Goal: Task Accomplishment & Management: Manage account settings

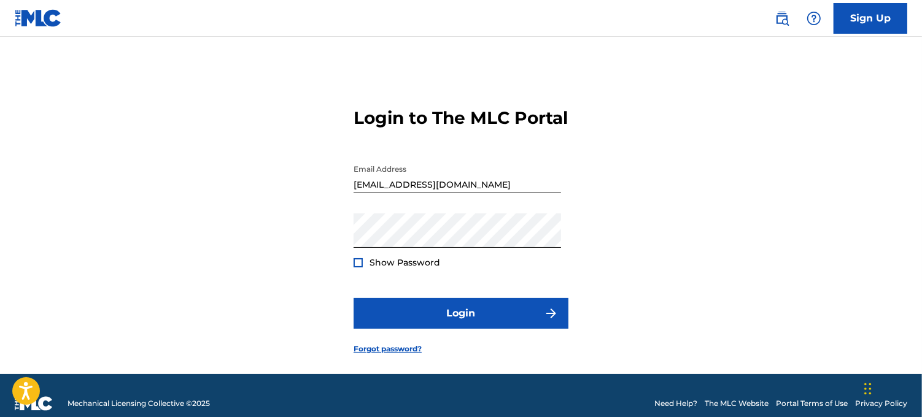
click at [361, 268] on div at bounding box center [358, 262] width 9 height 9
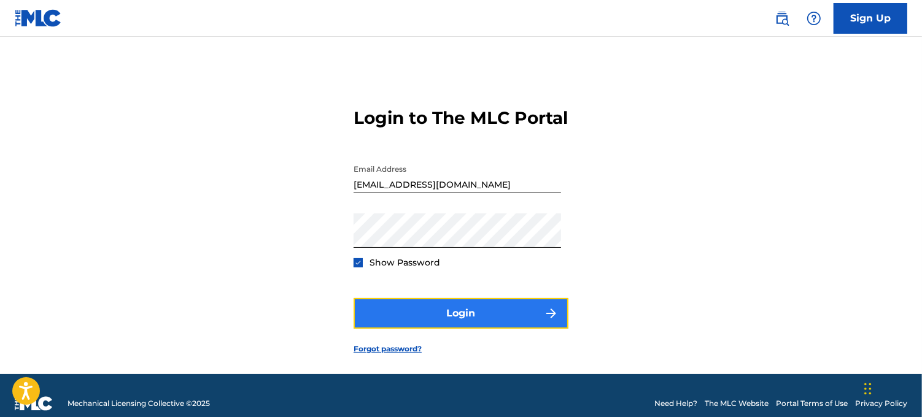
click at [475, 329] on button "Login" at bounding box center [461, 313] width 215 height 31
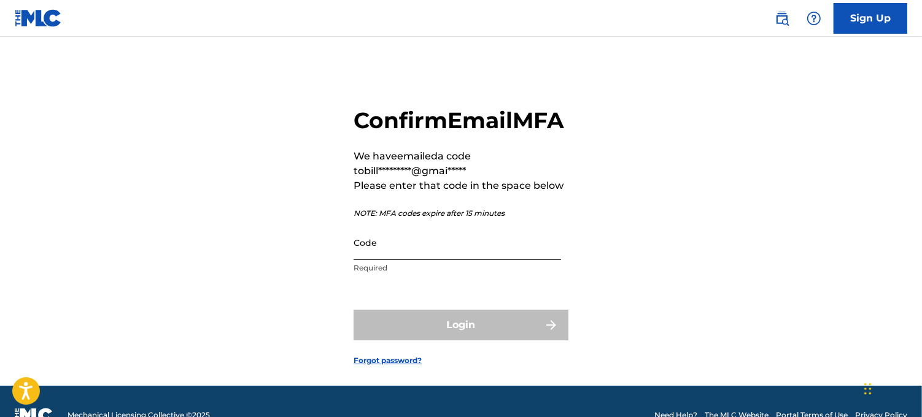
click at [396, 260] on input "Code" at bounding box center [457, 242] width 207 height 35
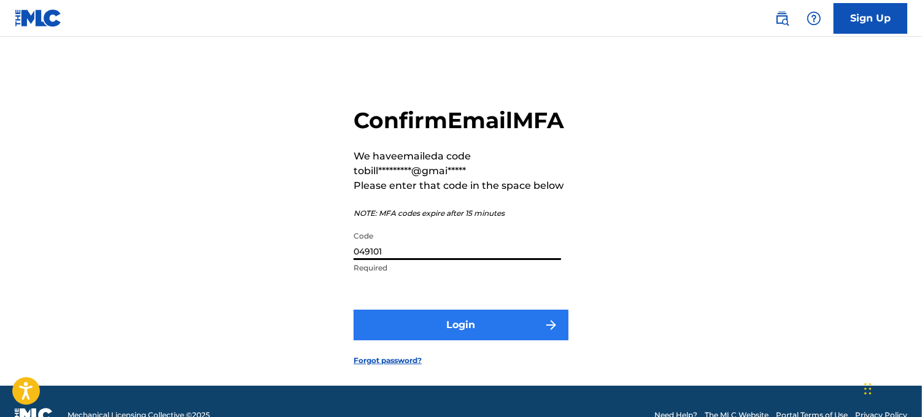
type input "049101"
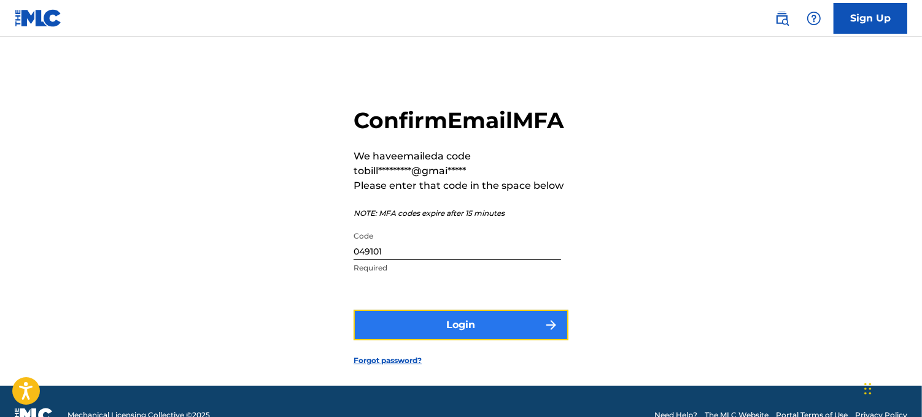
click at [461, 341] on button "Login" at bounding box center [461, 325] width 215 height 31
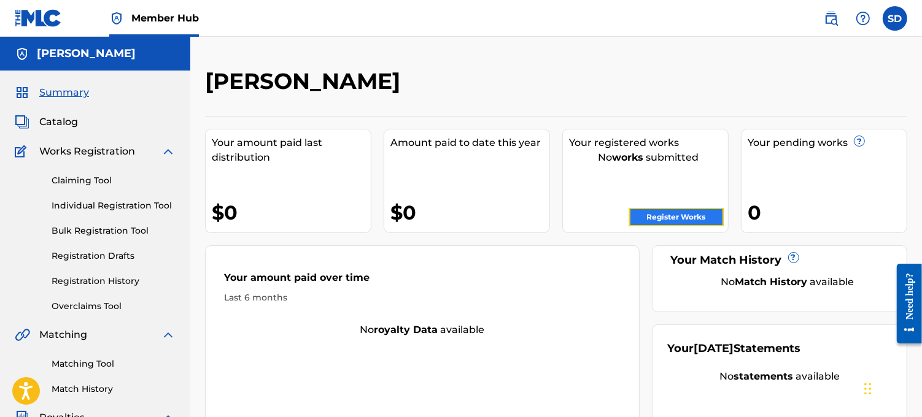
click at [685, 216] on link "Register Works" at bounding box center [676, 217] width 95 height 18
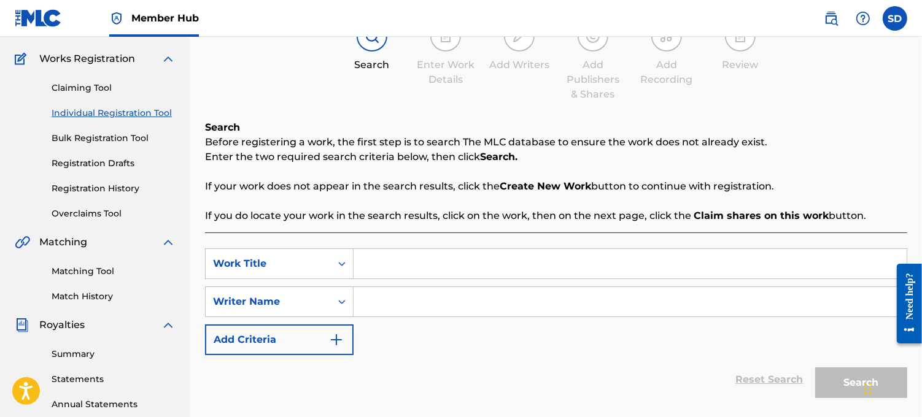
scroll to position [94, 0]
click at [367, 261] on input "Search Form" at bounding box center [630, 262] width 553 height 29
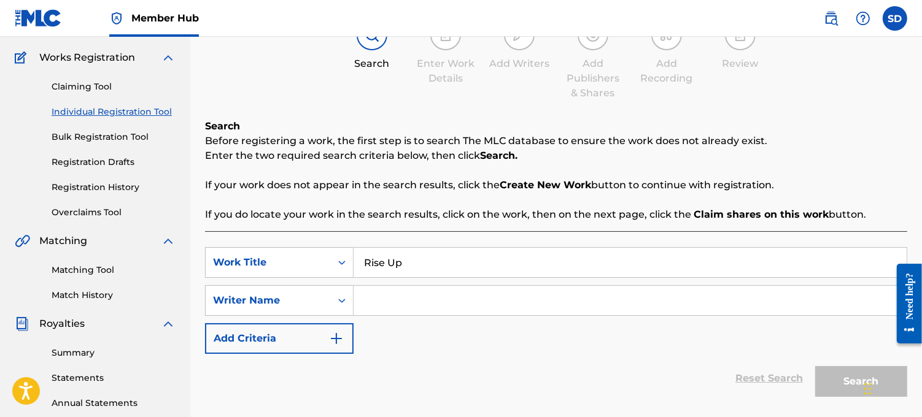
type input "Rise Up"
click at [379, 302] on input "Search Form" at bounding box center [630, 300] width 553 height 29
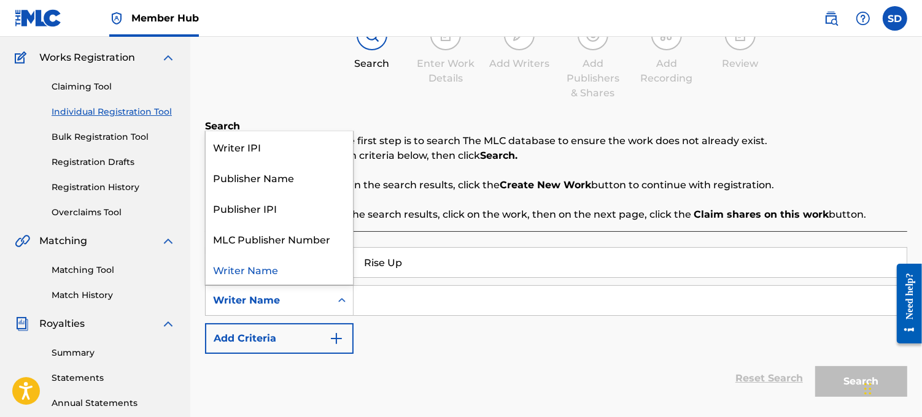
click at [342, 300] on icon "Search Form" at bounding box center [341, 300] width 7 height 4
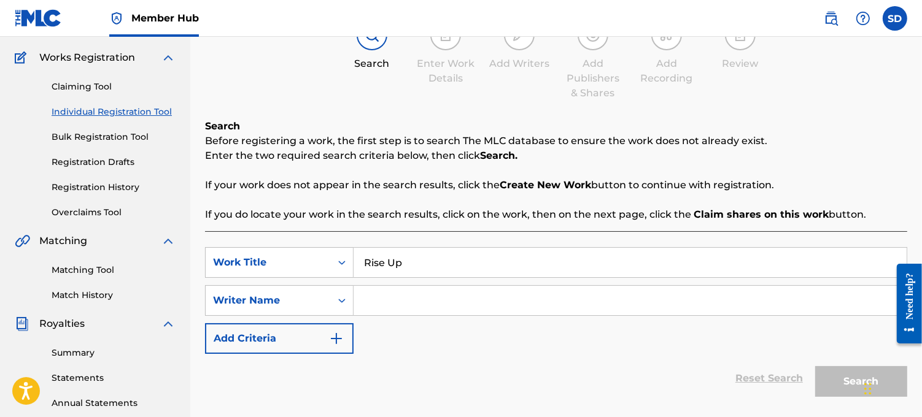
click at [372, 300] on input "Search Form" at bounding box center [630, 300] width 553 height 29
click at [341, 336] on img "Search Form" at bounding box center [336, 338] width 15 height 15
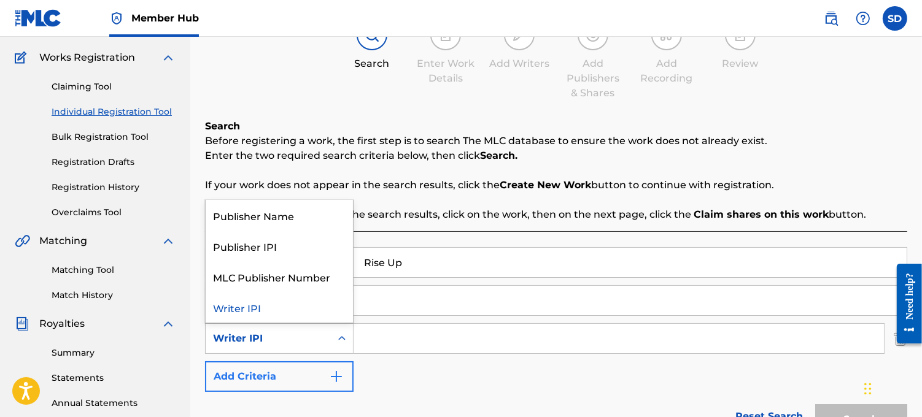
click at [341, 336] on icon "Search Form" at bounding box center [342, 339] width 12 height 12
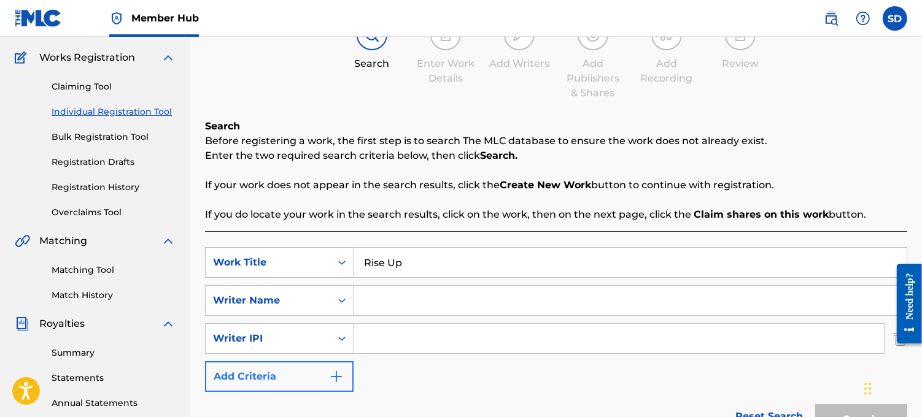
click at [341, 336] on icon "Search Form" at bounding box center [342, 339] width 12 height 12
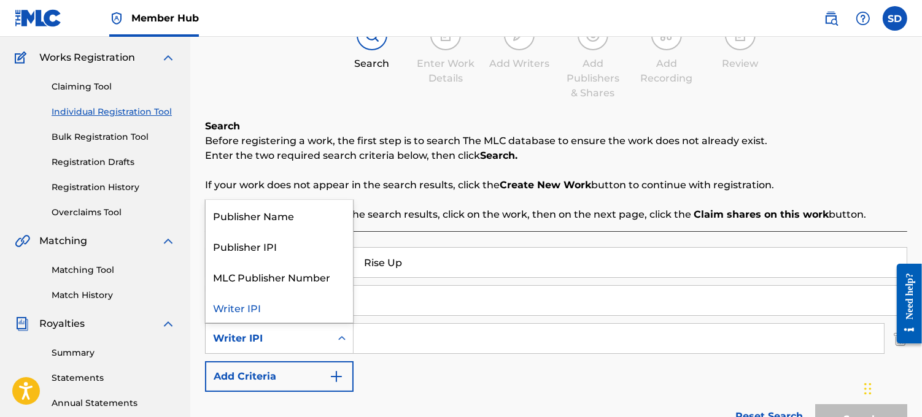
click at [347, 341] on icon "Search Form" at bounding box center [342, 339] width 12 height 12
click at [322, 223] on div "Publisher Name" at bounding box center [279, 215] width 147 height 31
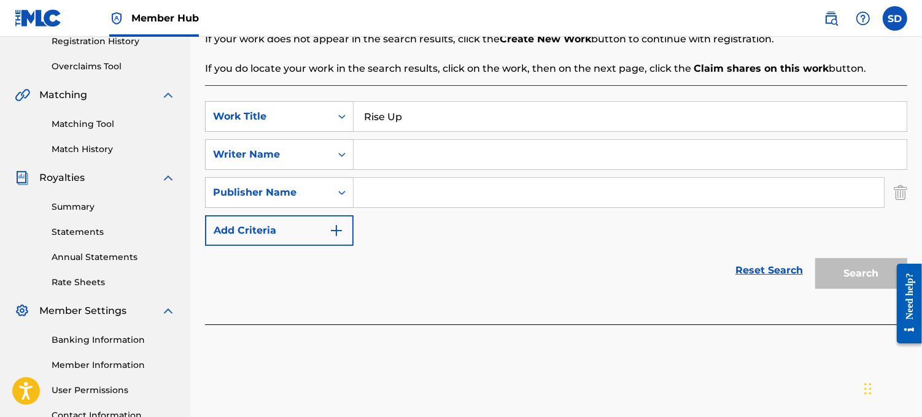
scroll to position [242, 0]
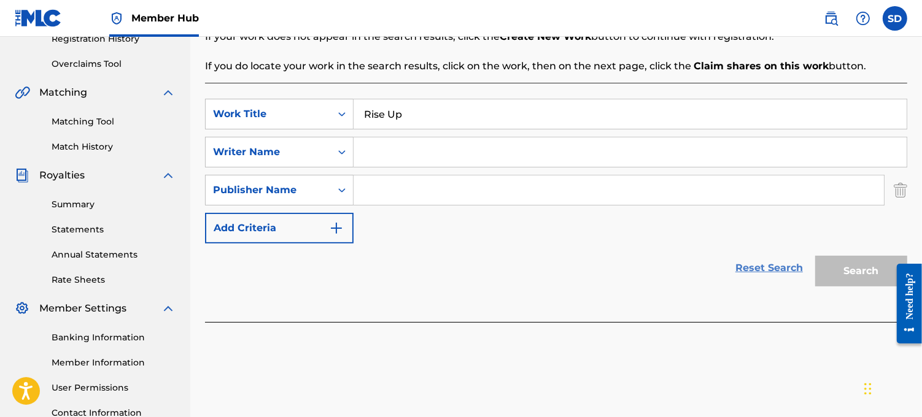
click at [764, 266] on link "Reset Search" at bounding box center [769, 268] width 80 height 27
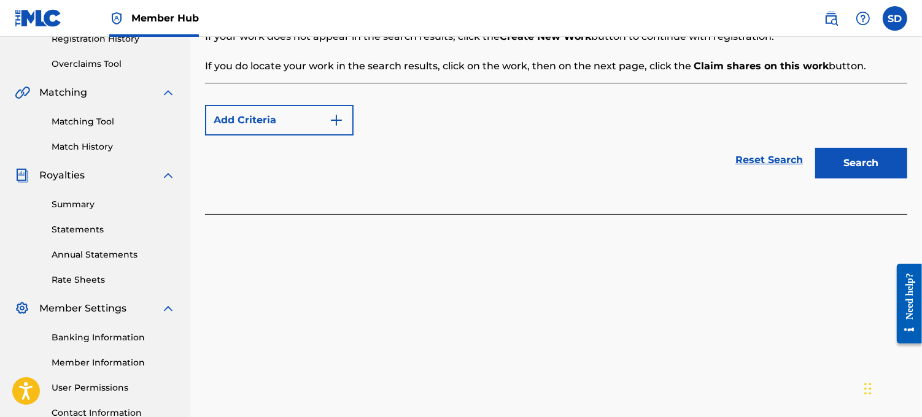
click at [921, 96] on div "Register Work Search Enter Work Details Add Writers Add Publishers & Shares Add…" at bounding box center [556, 142] width 732 height 635
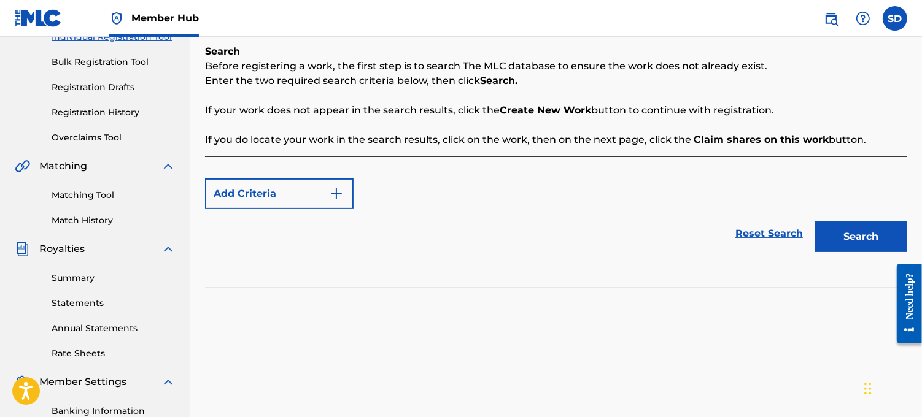
scroll to position [170, 0]
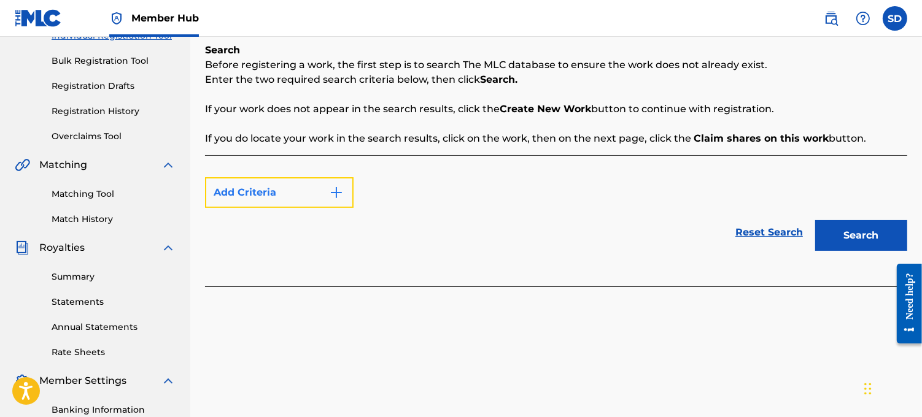
click at [346, 195] on button "Add Criteria" at bounding box center [279, 192] width 149 height 31
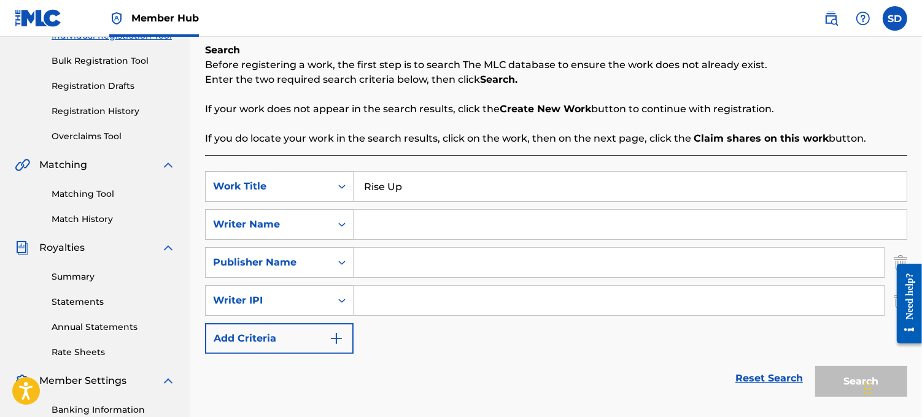
click at [376, 225] on input "Search Form" at bounding box center [630, 224] width 553 height 29
type input "Garfield Phillip & stephen Dixon"
click at [840, 381] on div "Search" at bounding box center [858, 378] width 98 height 49
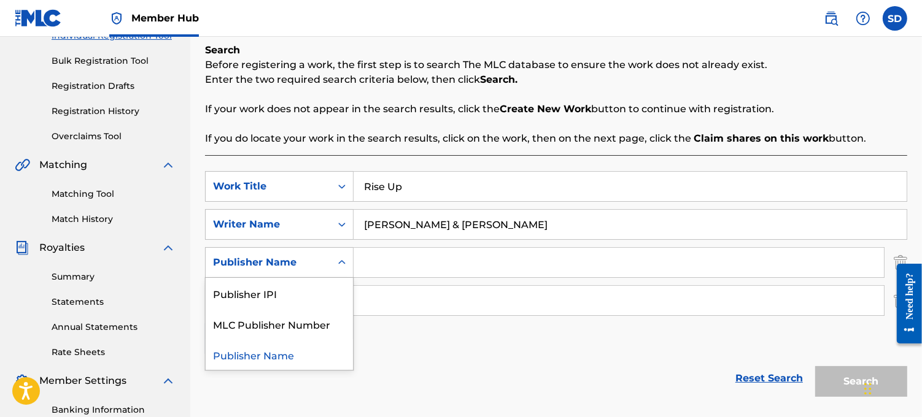
click at [339, 265] on icon "Search Form" at bounding box center [342, 263] width 12 height 12
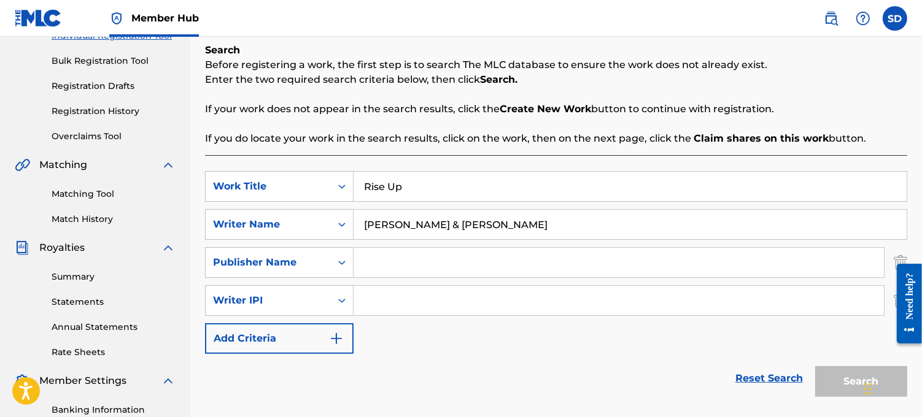
click at [339, 265] on icon "Search Form" at bounding box center [342, 263] width 12 height 12
click at [371, 263] on input "Search Form" at bounding box center [619, 262] width 530 height 29
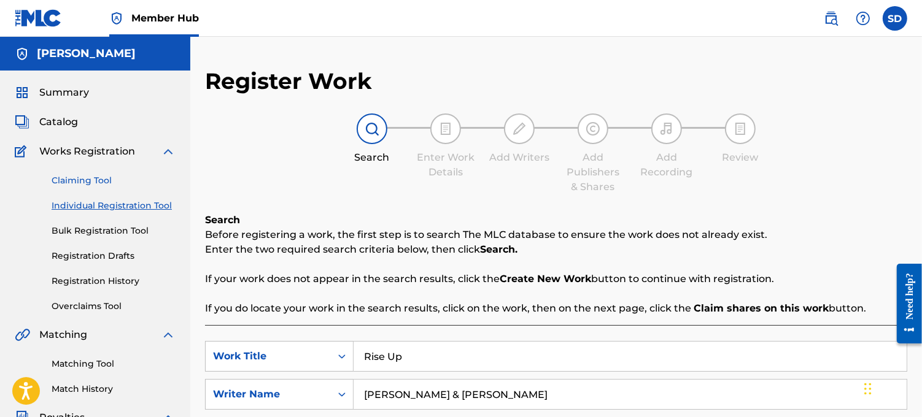
click at [85, 182] on link "Claiming Tool" at bounding box center [114, 180] width 124 height 13
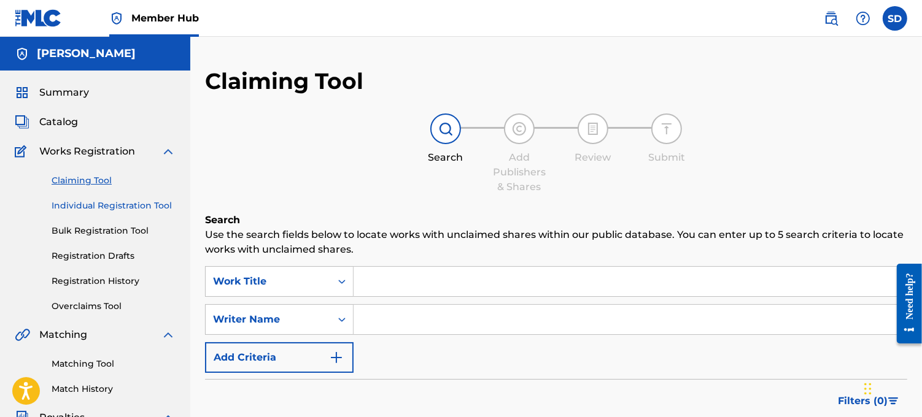
click at [127, 207] on link "Individual Registration Tool" at bounding box center [114, 205] width 124 height 13
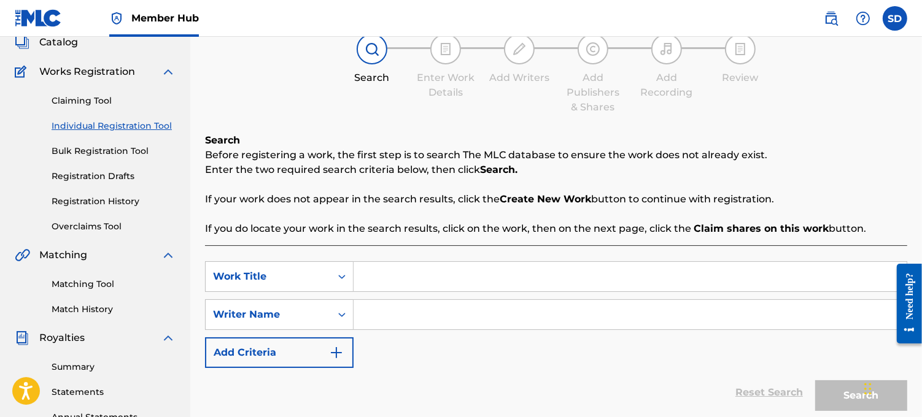
scroll to position [81, 0]
click at [76, 96] on link "Claiming Tool" at bounding box center [114, 99] width 124 height 13
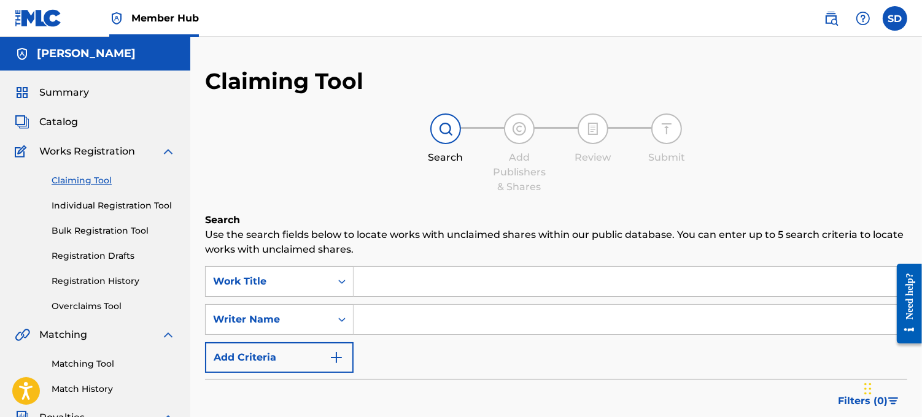
click at [400, 285] on input "Search Form" at bounding box center [630, 281] width 553 height 29
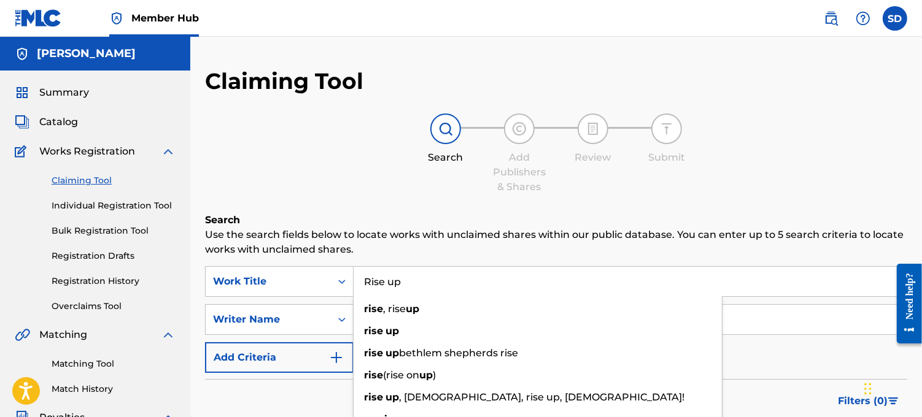
click at [400, 285] on input "Rise up" at bounding box center [630, 281] width 553 height 29
click at [503, 286] on input "Rise up" at bounding box center [630, 281] width 553 height 29
type input "Rise up"
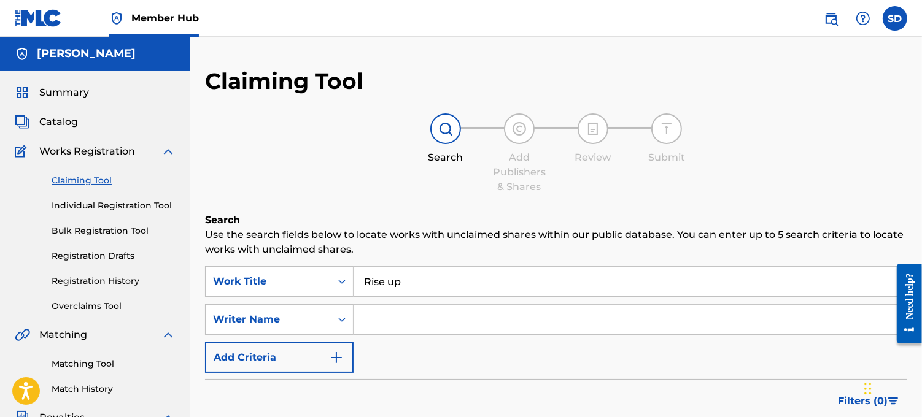
click at [422, 320] on input "Search Form" at bounding box center [630, 319] width 553 height 29
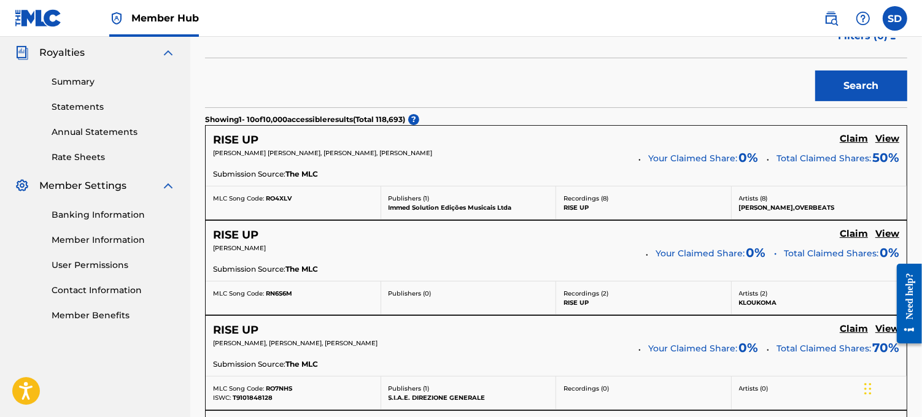
drag, startPoint x: 924, startPoint y: 122, endPoint x: 921, endPoint y: 168, distance: 46.1
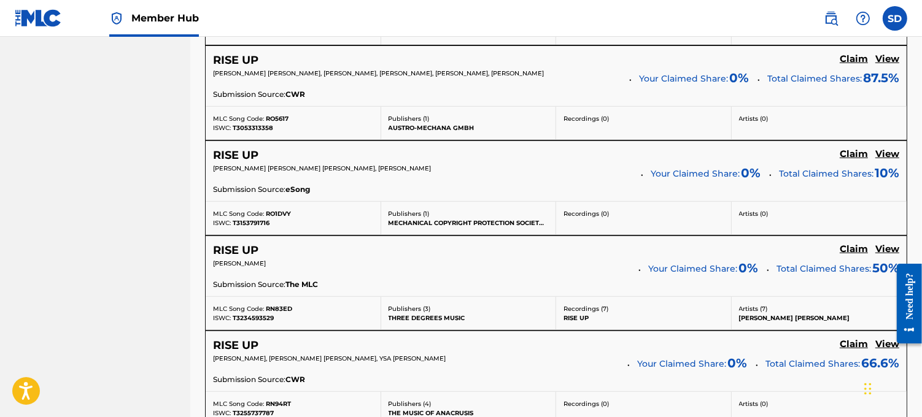
scroll to position [1096, 0]
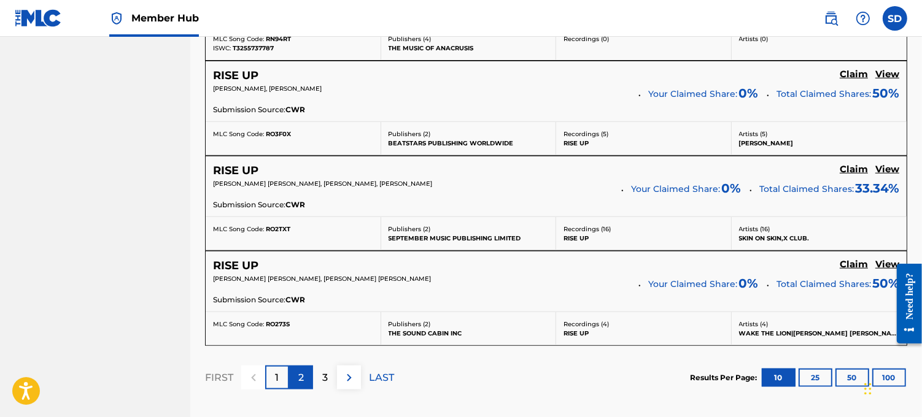
click at [297, 377] on div "2" at bounding box center [301, 378] width 24 height 24
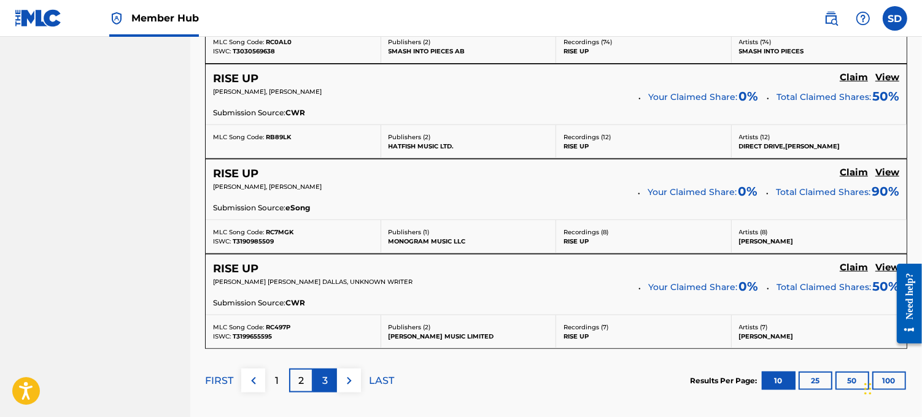
click at [327, 387] on p "3" at bounding box center [325, 381] width 6 height 15
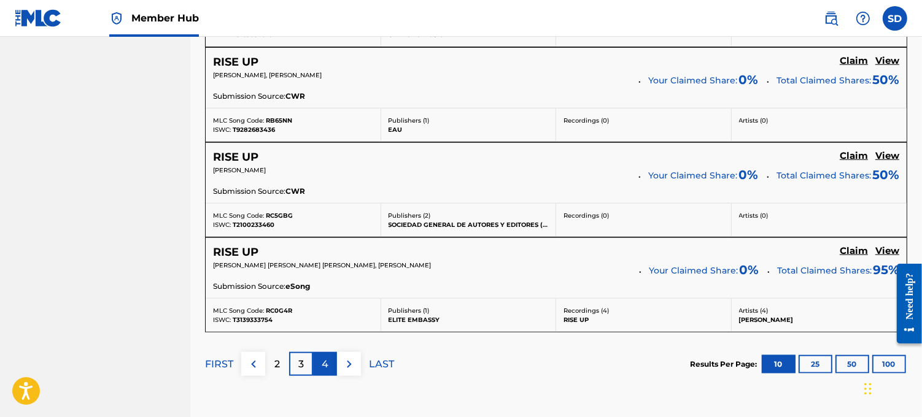
click at [328, 365] on div "4" at bounding box center [325, 364] width 24 height 24
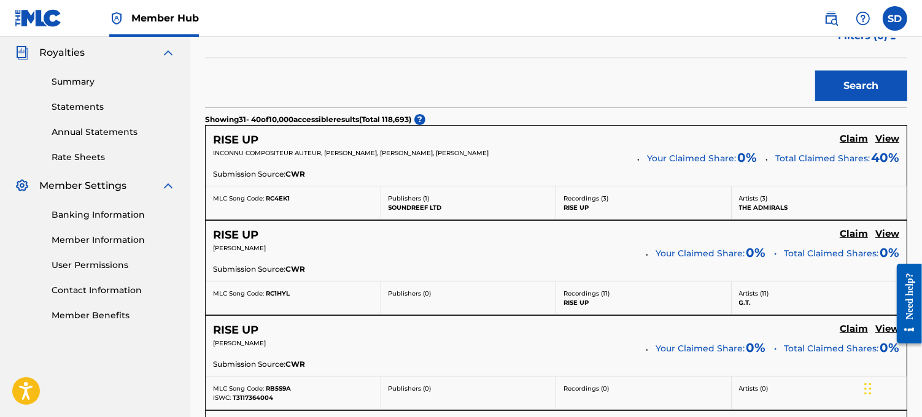
scroll to position [0, 0]
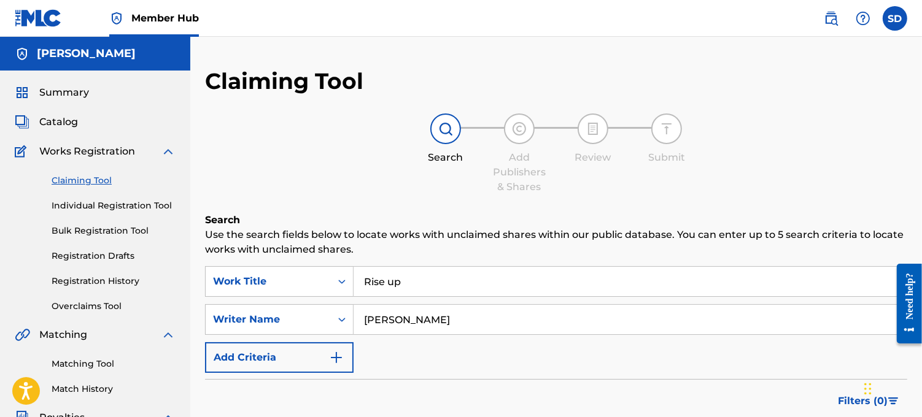
click at [425, 315] on input "[PERSON_NAME]" at bounding box center [630, 319] width 553 height 29
type input "L"
click at [410, 279] on input "Rise up" at bounding box center [630, 281] width 553 height 29
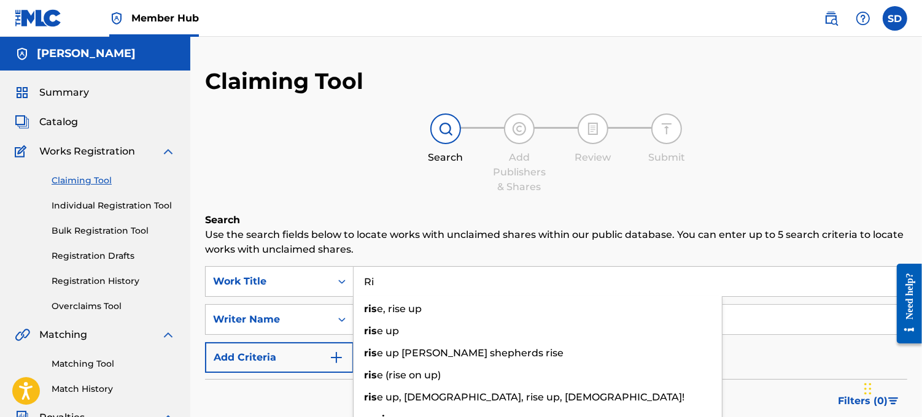
type input "R"
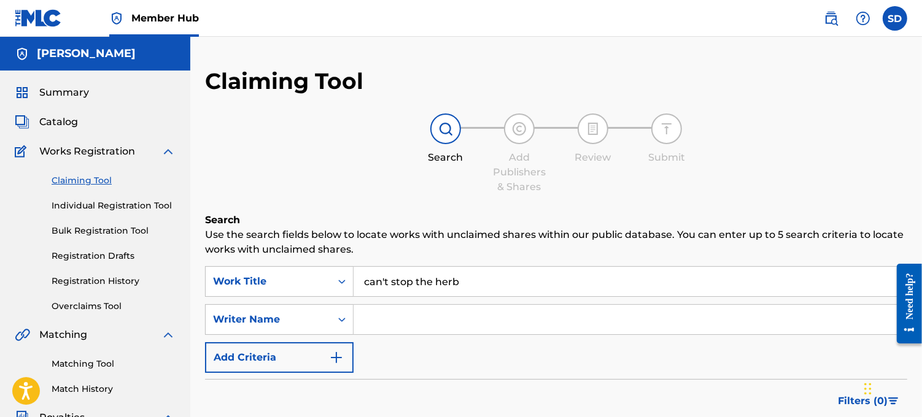
type input "can't stop the herb"
click at [372, 321] on input "Search Form" at bounding box center [630, 319] width 553 height 29
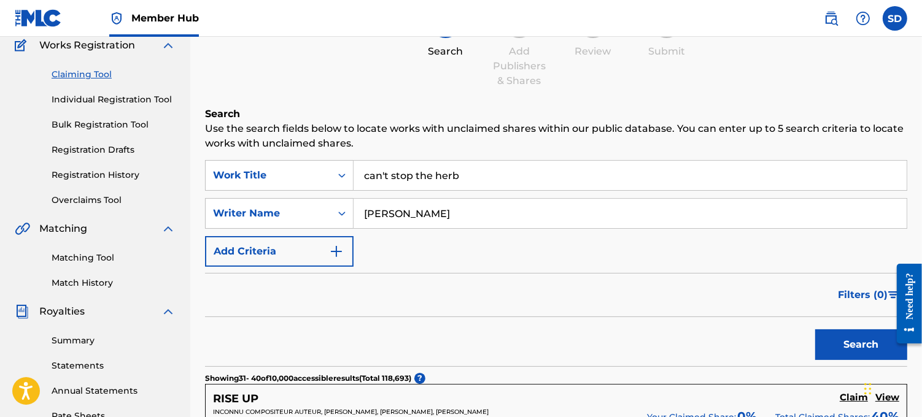
scroll to position [112, 0]
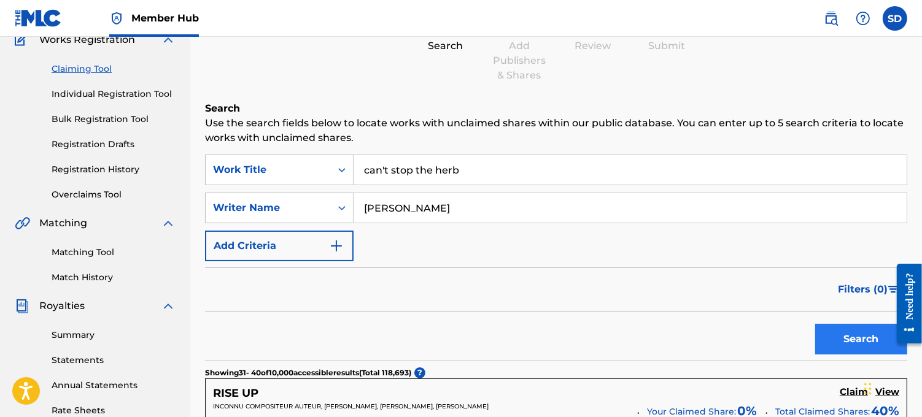
type input "jah mason"
click at [863, 338] on button "Search" at bounding box center [861, 339] width 92 height 31
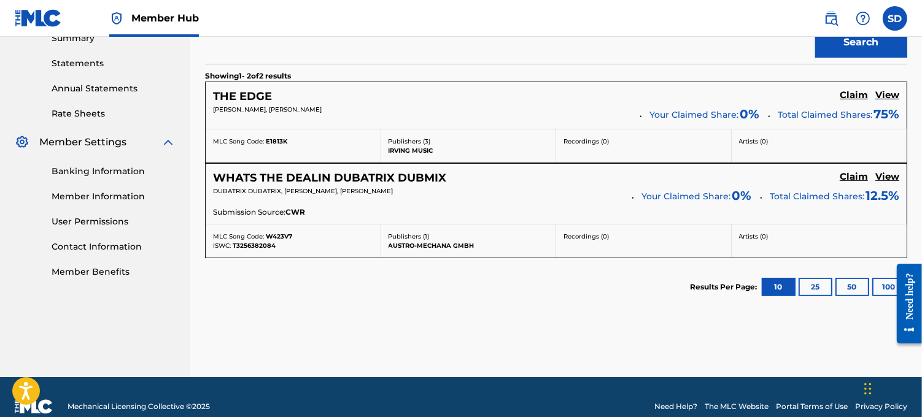
scroll to position [428, 0]
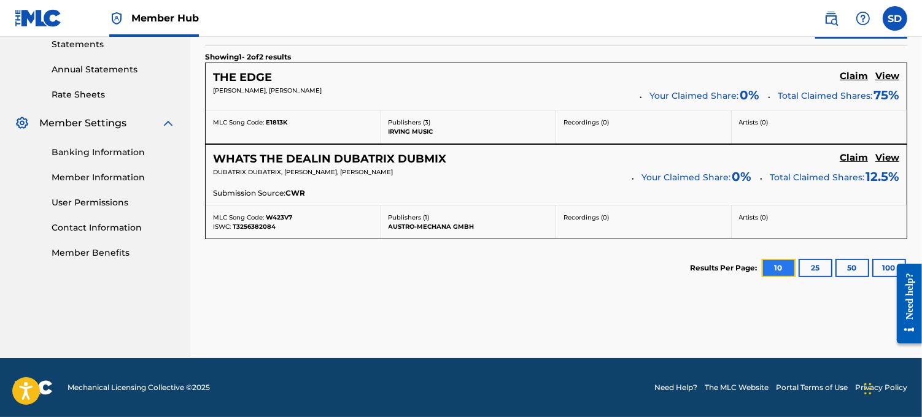
click at [783, 264] on button "10" at bounding box center [779, 268] width 34 height 18
click at [814, 267] on button "25" at bounding box center [815, 268] width 34 height 18
click at [779, 269] on button "10" at bounding box center [779, 268] width 34 height 18
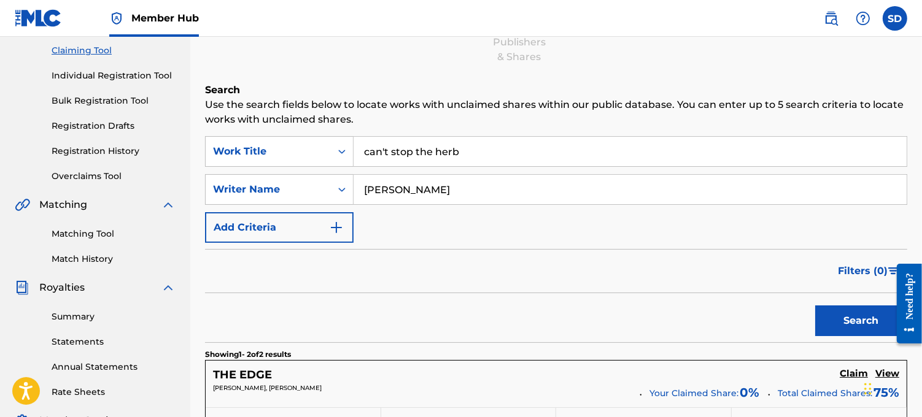
scroll to position [126, 0]
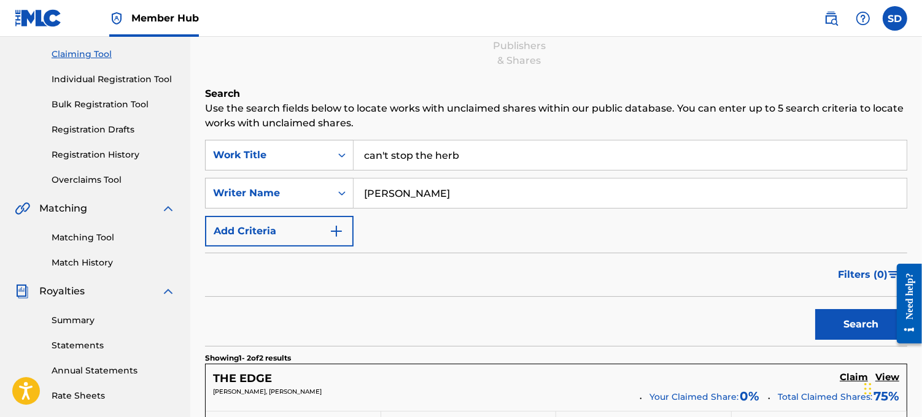
click at [474, 150] on input "can't stop the herb" at bounding box center [630, 155] width 553 height 29
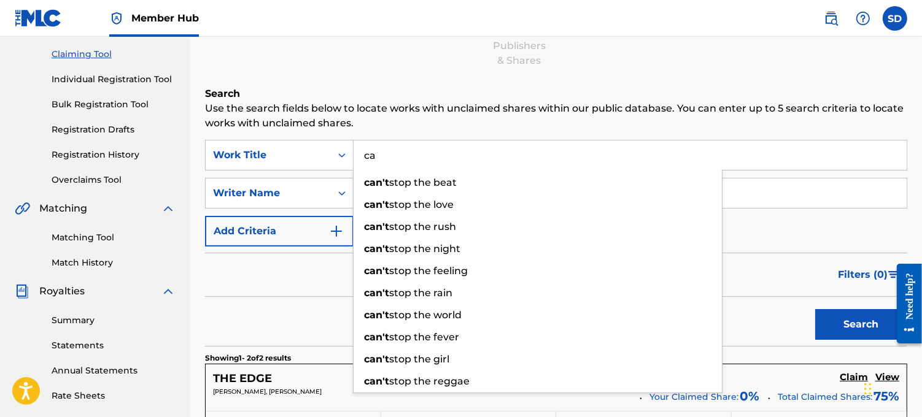
type input "c"
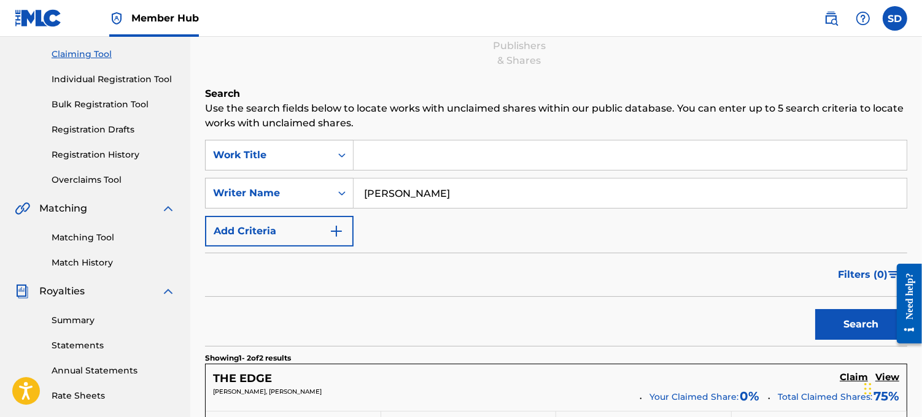
click at [427, 193] on input "jah mason" at bounding box center [630, 193] width 553 height 29
type input "j"
click at [381, 225] on div "SearchWithCriteriac3e5f4d0-4448-4a26-8a52-2e2e0aeddca6 Work Title SearchWithCri…" at bounding box center [556, 193] width 702 height 107
click at [415, 193] on input "mi like u" at bounding box center [630, 193] width 553 height 29
type input "m"
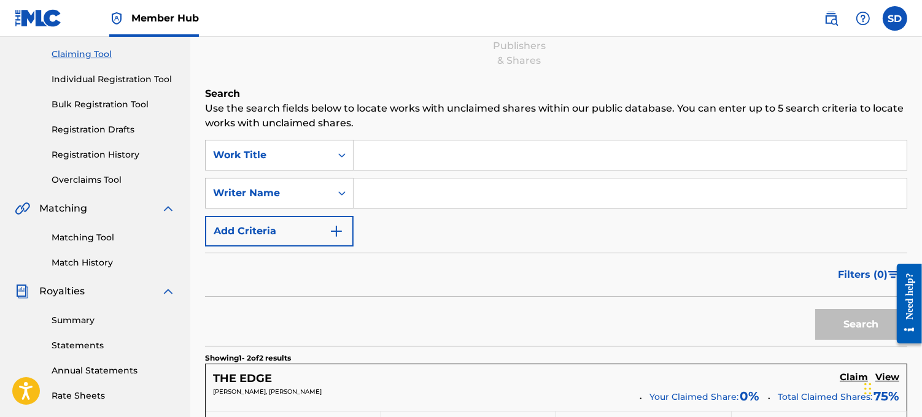
click at [378, 147] on input "Search Form" at bounding box center [630, 155] width 553 height 29
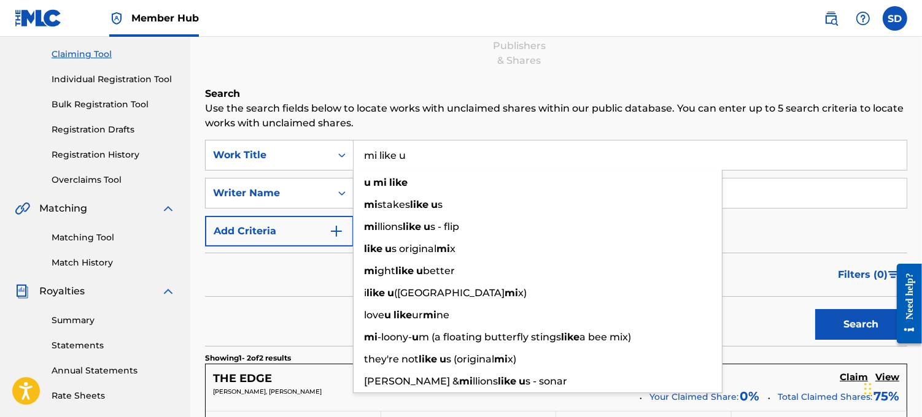
type input "mi like u"
click at [815, 309] on button "Search" at bounding box center [861, 324] width 92 height 31
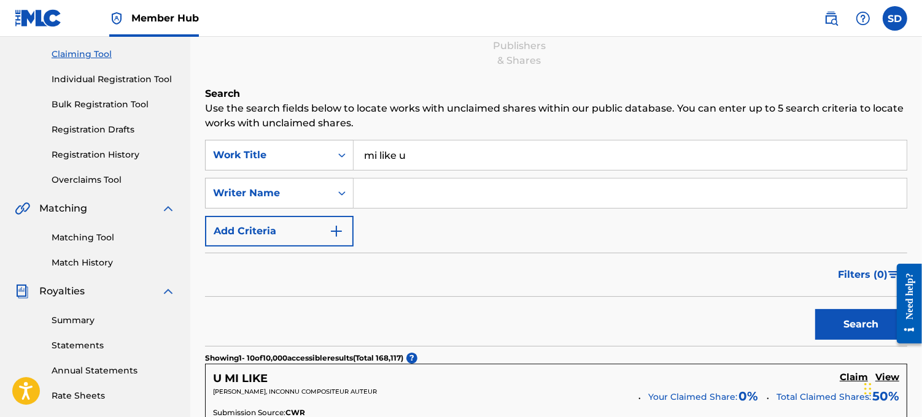
click at [383, 190] on input "Search Form" at bounding box center [630, 193] width 553 height 29
type input "MIDGET"
click at [857, 320] on button "Search" at bounding box center [861, 324] width 92 height 31
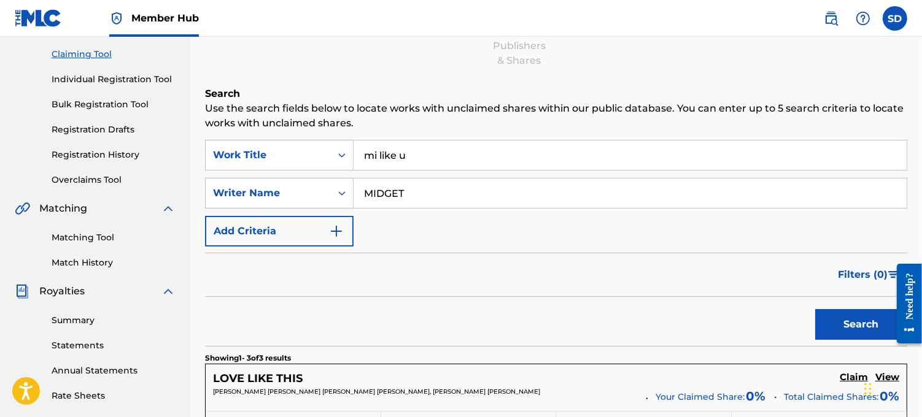
scroll to position [0, 0]
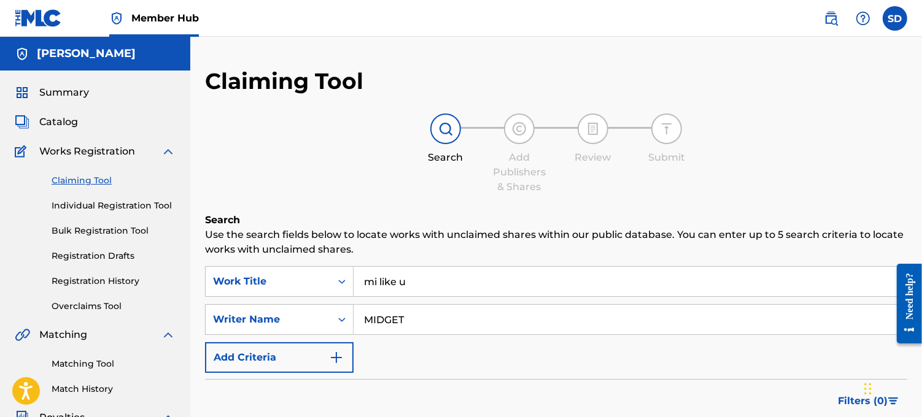
click at [169, 153] on img at bounding box center [168, 151] width 15 height 15
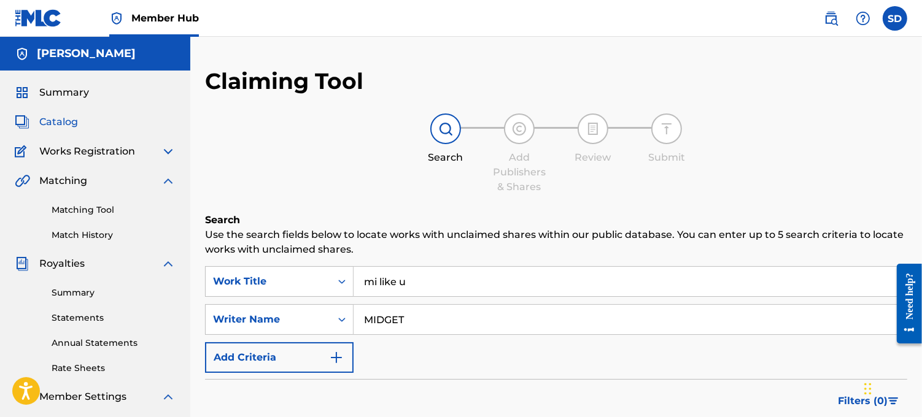
click at [59, 123] on span "Catalog" at bounding box center [58, 122] width 39 height 15
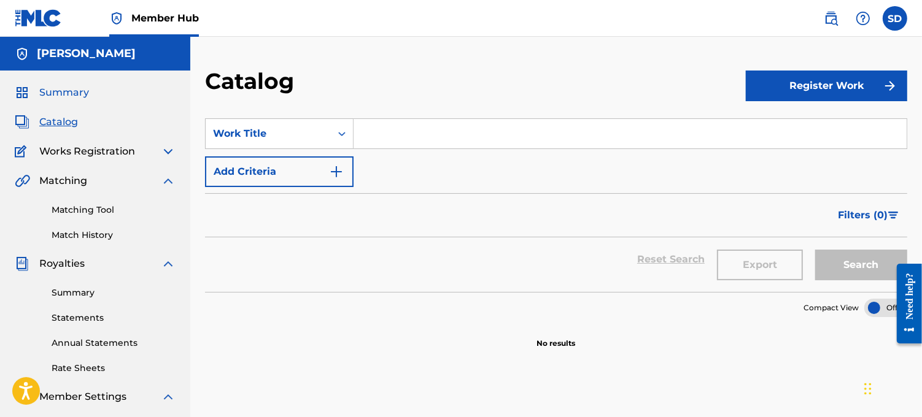
click at [60, 93] on span "Summary" at bounding box center [64, 92] width 50 height 15
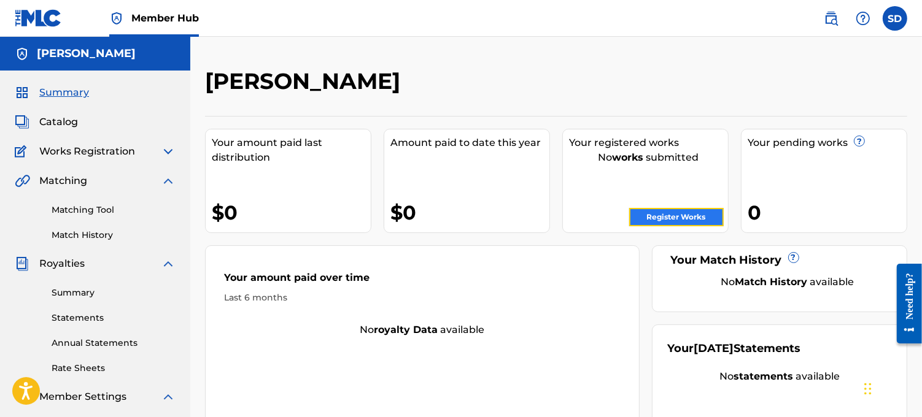
click at [670, 217] on link "Register Works" at bounding box center [676, 217] width 95 height 18
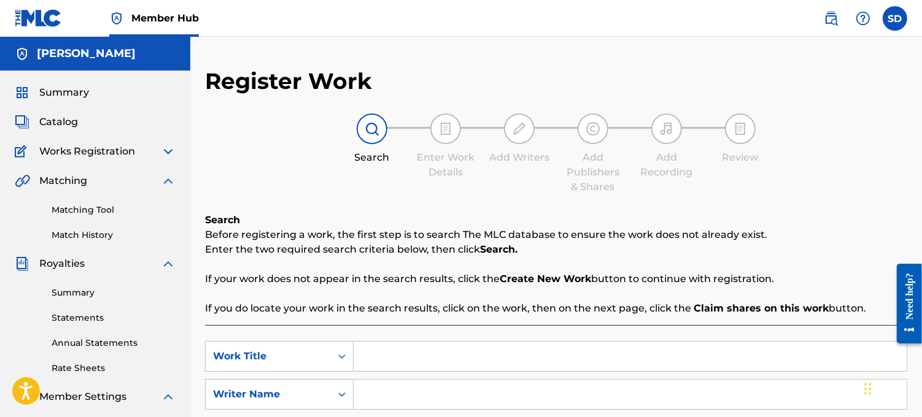
drag, startPoint x: 921, startPoint y: 115, endPoint x: 927, endPoint y: 162, distance: 47.0
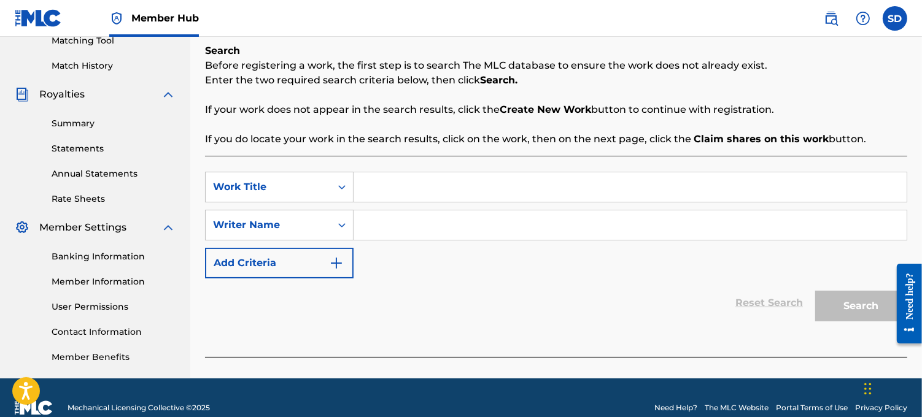
scroll to position [189, 0]
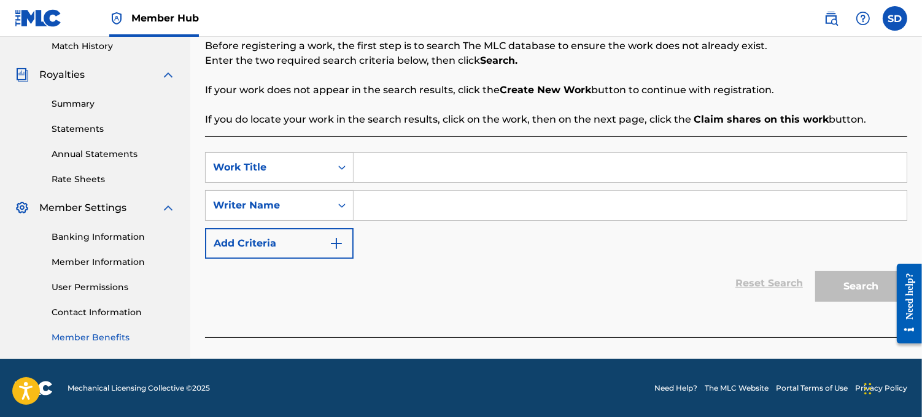
click at [120, 333] on link "Member Benefits" at bounding box center [114, 337] width 124 height 13
click at [81, 175] on link "Rate Sheets" at bounding box center [114, 179] width 124 height 13
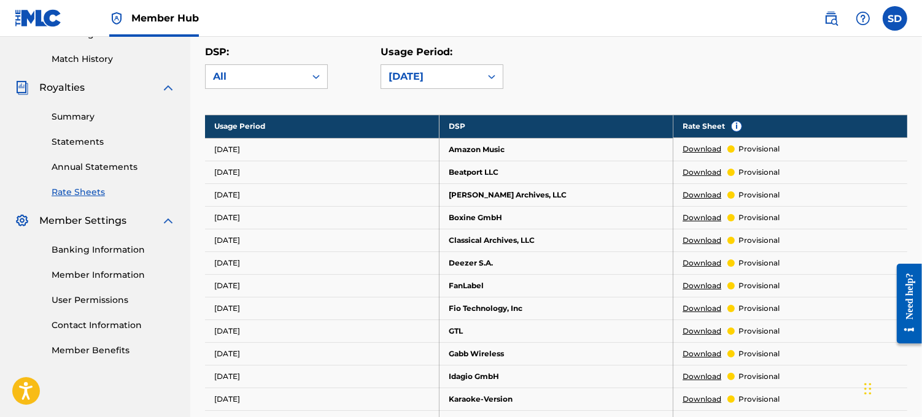
scroll to position [209, 0]
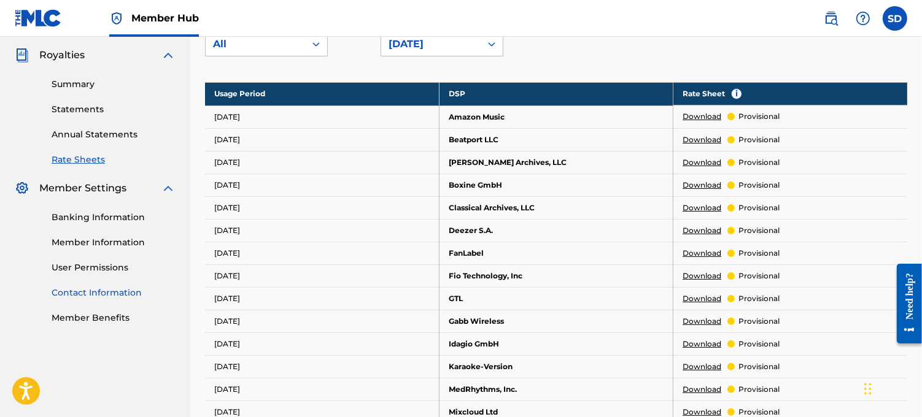
click at [117, 293] on link "Contact Information" at bounding box center [114, 293] width 124 height 13
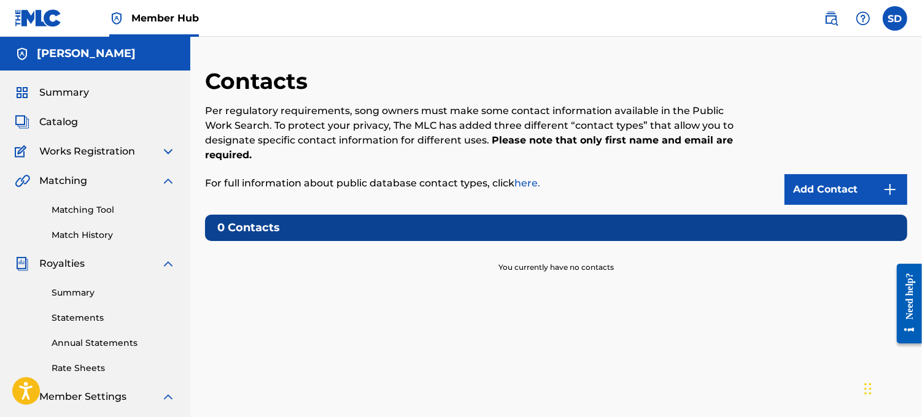
click at [530, 183] on link "here." at bounding box center [527, 183] width 26 height 12
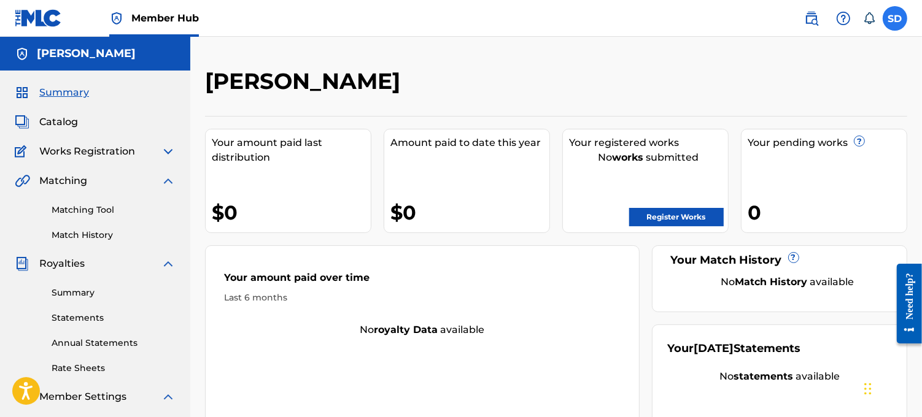
drag, startPoint x: 895, startPoint y: 17, endPoint x: 895, endPoint y: 28, distance: 10.4
click at [895, 28] on label at bounding box center [895, 18] width 25 height 25
click at [895, 18] on input "SD [PERSON_NAME] [EMAIL_ADDRESS][DOMAIN_NAME] Notification Preferences Profile …" at bounding box center [895, 18] width 0 height 0
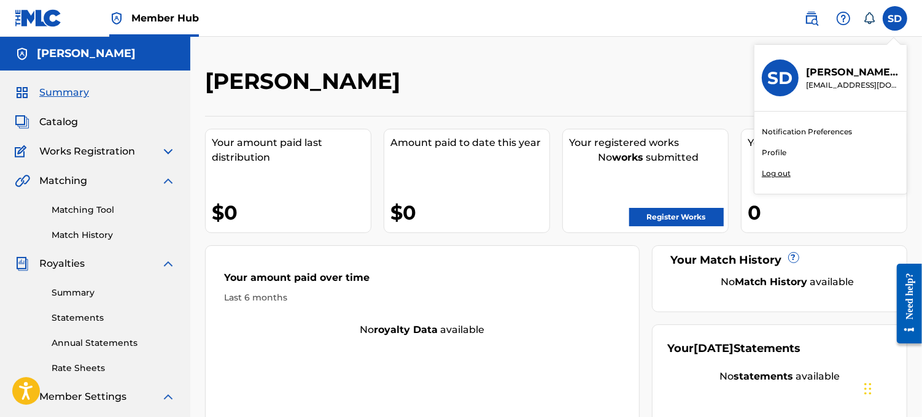
click at [775, 152] on link "Profile" at bounding box center [774, 152] width 25 height 11
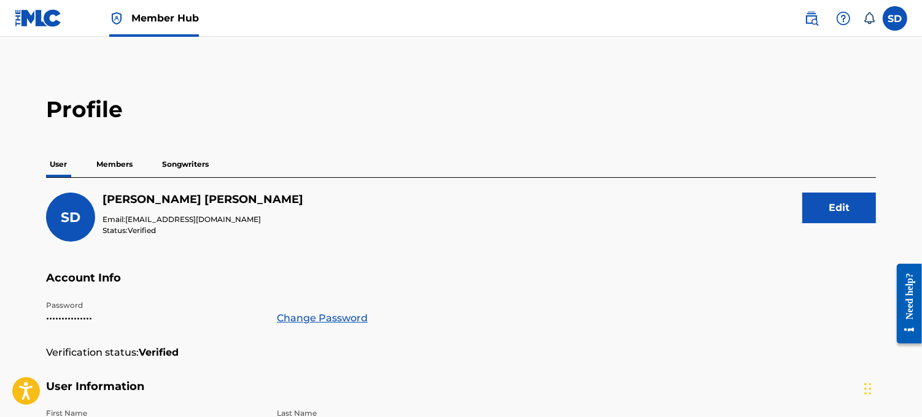
drag, startPoint x: 919, startPoint y: 125, endPoint x: 917, endPoint y: 151, distance: 25.9
click at [917, 151] on main "Profile User Members Songwriters SD [PERSON_NAME] Email: [EMAIL_ADDRESS][DOMAIN…" at bounding box center [461, 402] width 922 height 730
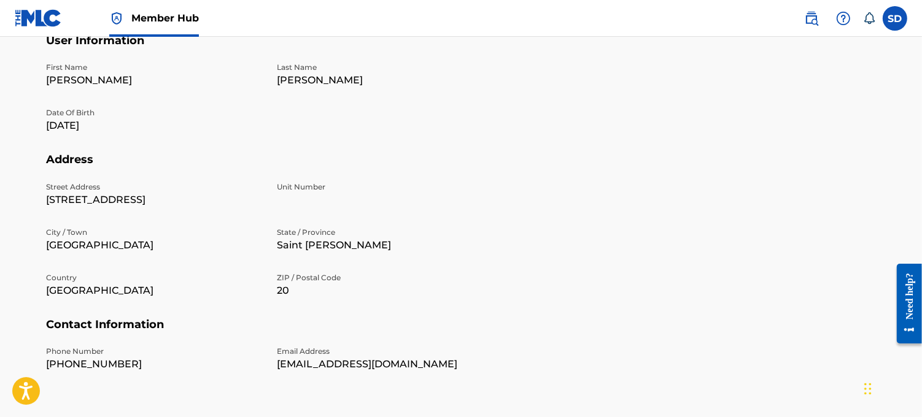
scroll to position [344, 0]
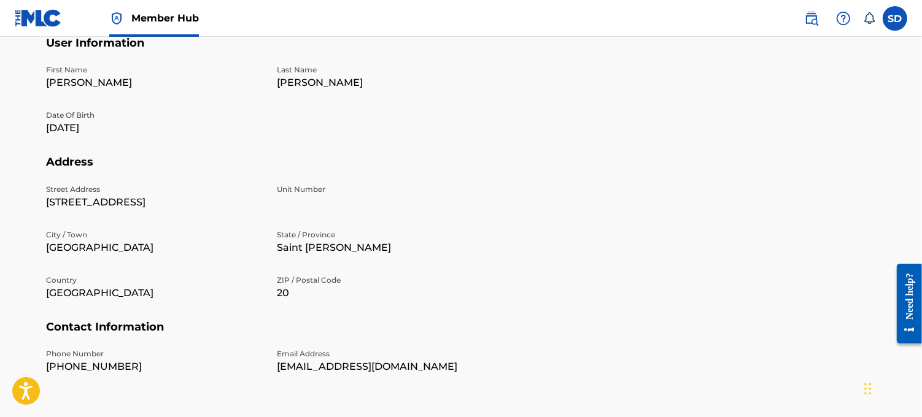
drag, startPoint x: 925, startPoint y: 137, endPoint x: 33, endPoint y: 57, distance: 895.4
click at [193, 199] on p "[STREET_ADDRESS]" at bounding box center [154, 202] width 216 height 15
click at [185, 198] on p "[STREET_ADDRESS]" at bounding box center [154, 202] width 216 height 15
click at [187, 199] on p "[STREET_ADDRESS]" at bounding box center [154, 202] width 216 height 15
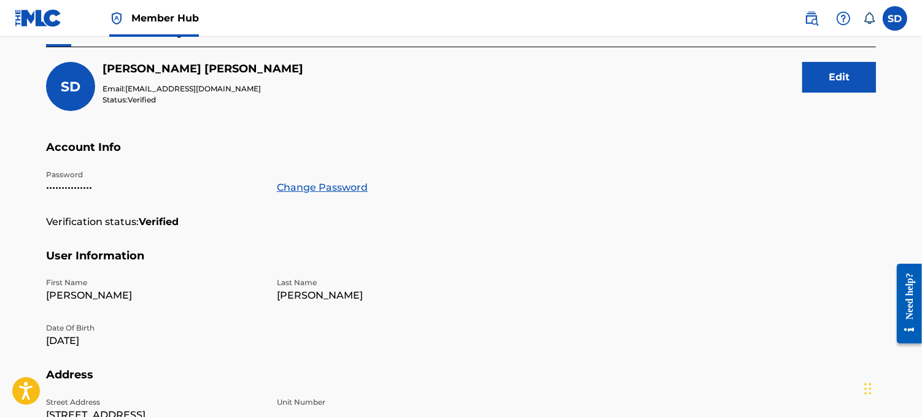
scroll to position [124, 0]
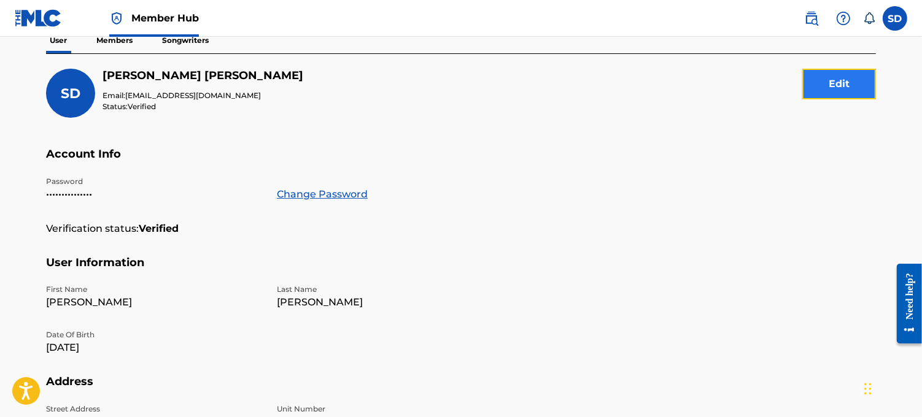
click at [840, 86] on button "Edit" at bounding box center [839, 84] width 74 height 31
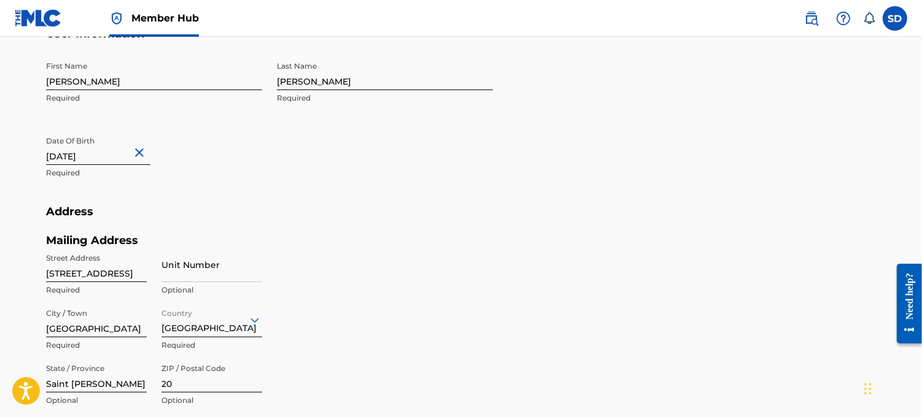
scroll to position [456, 0]
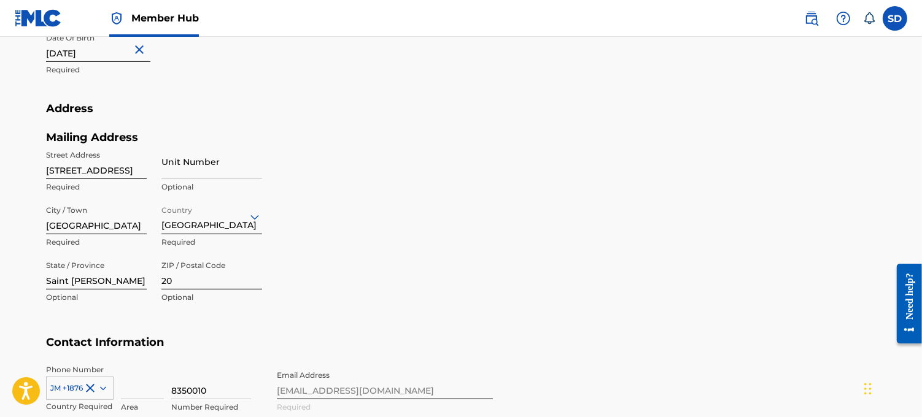
click at [147, 166] on div "Street Address [STREET_ADDRESS] Required Unit Number Optional City / Town [GEOG…" at bounding box center [154, 227] width 216 height 166
click at [136, 168] on input "[STREET_ADDRESS]" at bounding box center [96, 161] width 101 height 35
click at [142, 169] on input "[STREET_ADDRESS]" at bounding box center [96, 161] width 101 height 35
click at [90, 169] on input "ton 20" at bounding box center [96, 161] width 101 height 35
type input "t"
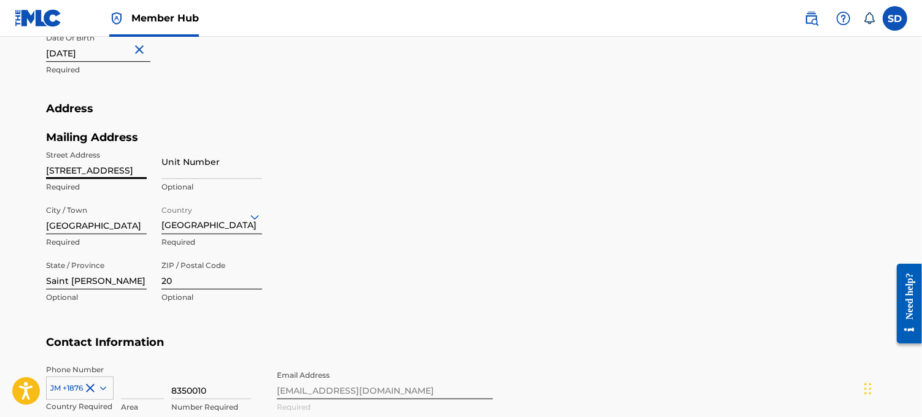
type input "[STREET_ADDRESS]"
click at [130, 218] on input "[GEOGRAPHIC_DATA]" at bounding box center [96, 216] width 101 height 35
click at [412, 158] on div "Mailing Address Street Address 7 Renfield Close Required Unit Number Optional C…" at bounding box center [269, 234] width 447 height 206
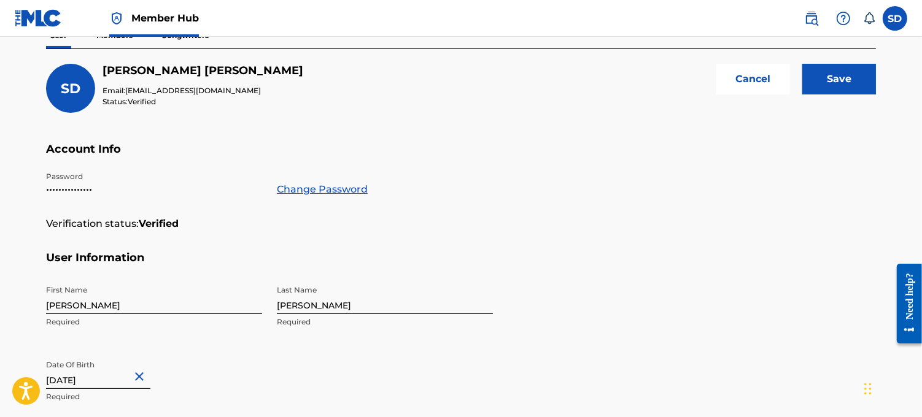
scroll to position [122, 0]
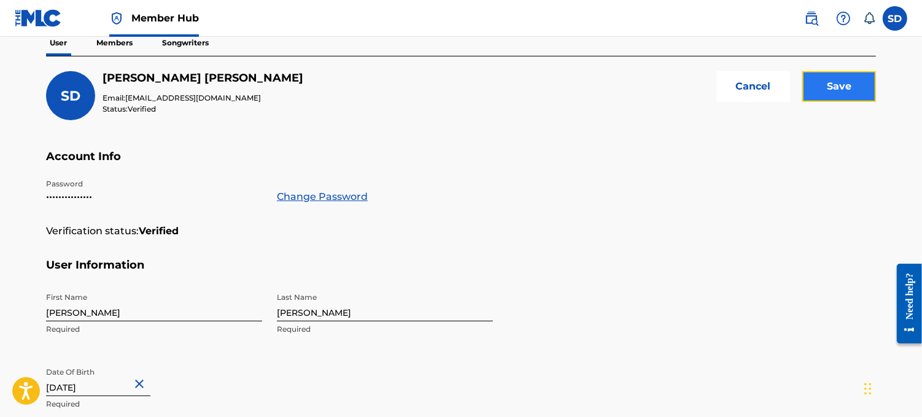
click at [830, 88] on input "Save" at bounding box center [839, 86] width 74 height 31
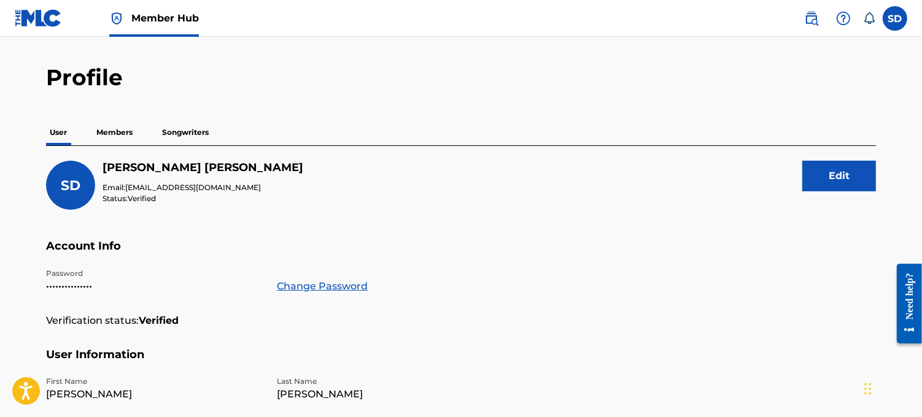
scroll to position [0, 0]
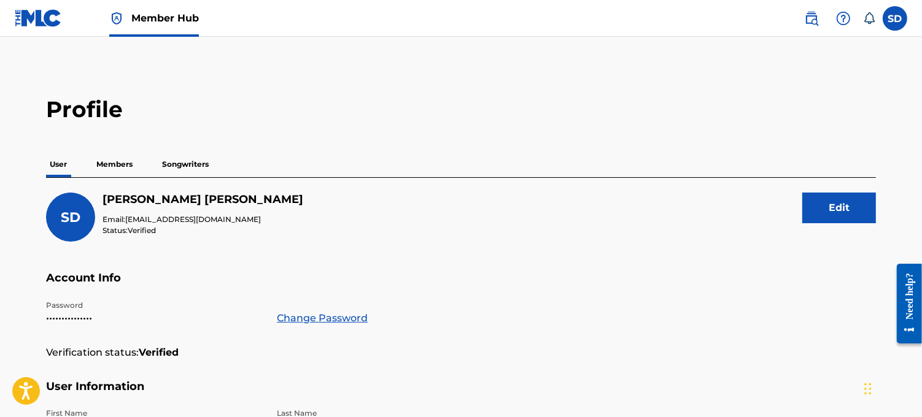
click at [193, 169] on p "Songwriters" at bounding box center [185, 165] width 54 height 26
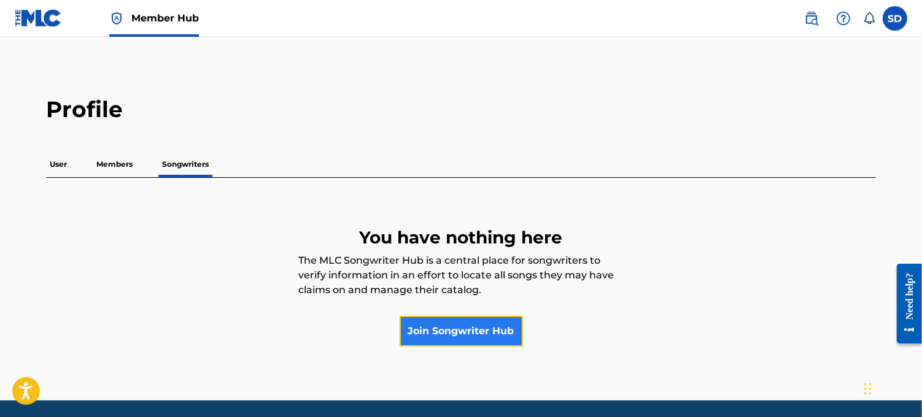
click at [428, 341] on link "Join Songwriter Hub" at bounding box center [461, 331] width 123 height 31
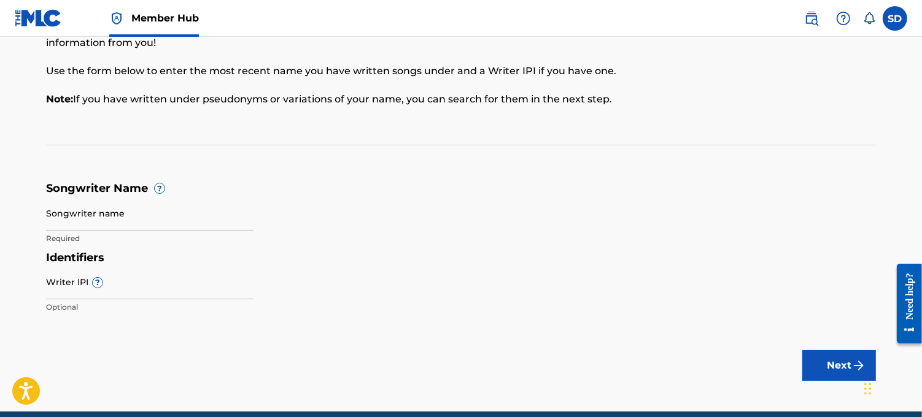
scroll to position [83, 0]
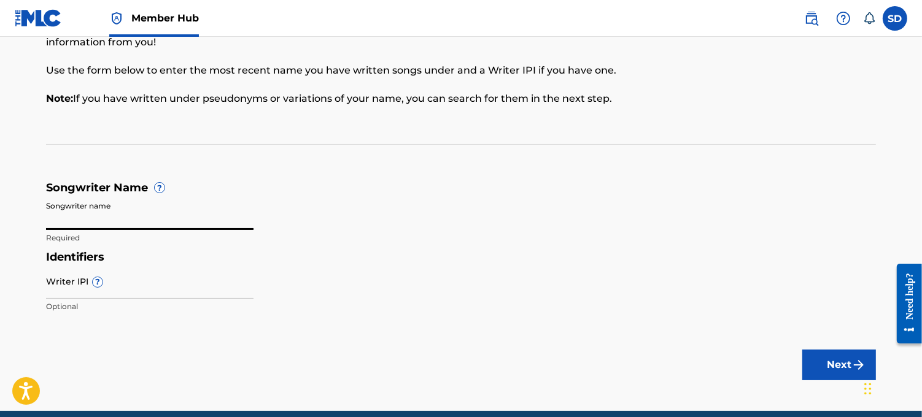
click at [97, 223] on input "Songwriter name" at bounding box center [149, 212] width 207 height 35
type input "[PERSON_NAME]"
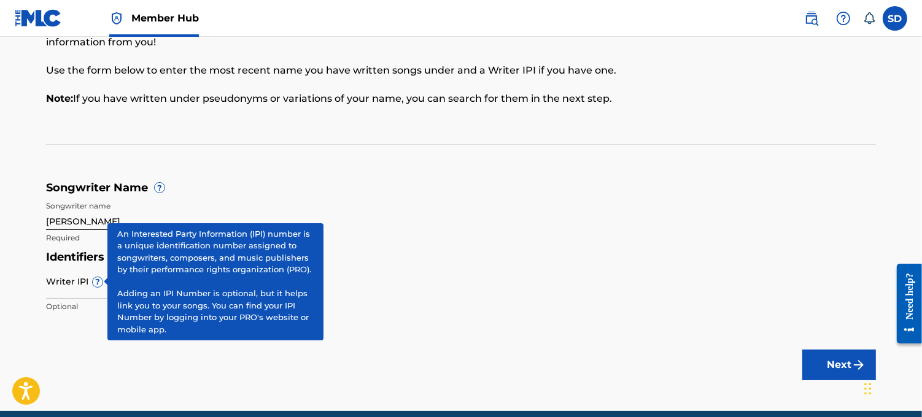
click at [94, 285] on span "?" at bounding box center [98, 282] width 10 height 10
click at [94, 285] on input "Writer IPI ?" at bounding box center [149, 281] width 207 height 35
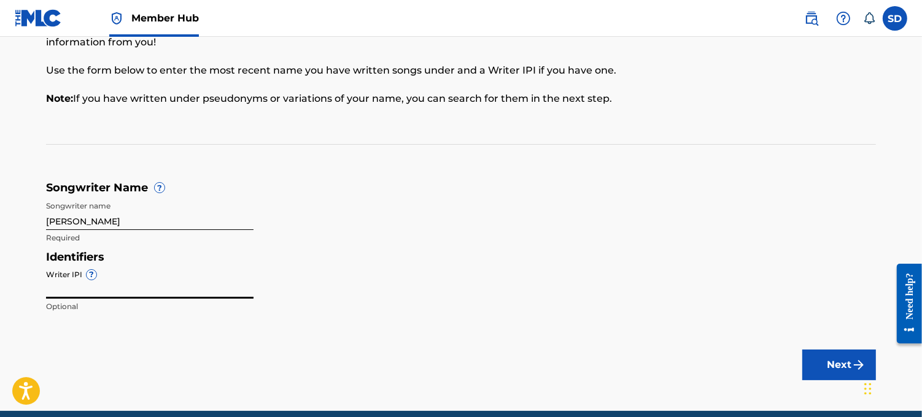
click at [94, 285] on input "Writer IPI ?" at bounding box center [149, 281] width 207 height 35
click at [101, 285] on input "Writer IPI ?" at bounding box center [149, 281] width 207 height 35
paste input "00834177039"
click at [89, 273] on span "?" at bounding box center [92, 275] width 10 height 10
click at [89, 273] on input "00834177039" at bounding box center [149, 281] width 207 height 35
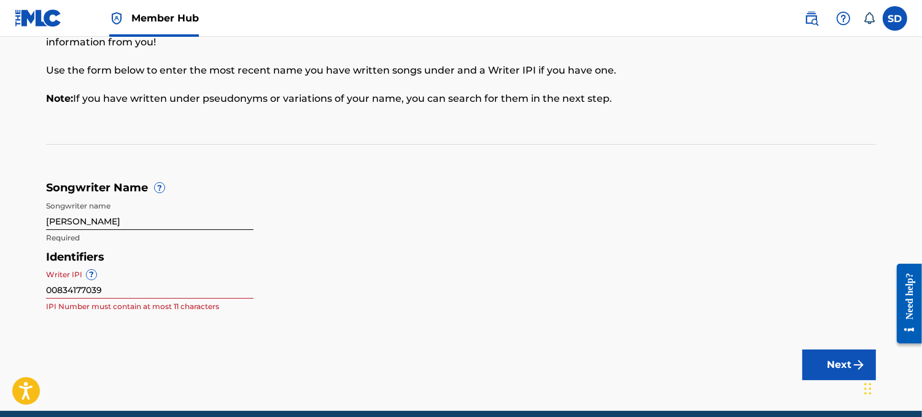
click at [89, 273] on span "?" at bounding box center [92, 275] width 10 height 10
click at [89, 273] on input "00834177039" at bounding box center [149, 281] width 207 height 35
click at [75, 274] on input "00834177039" at bounding box center [149, 281] width 207 height 35
click at [849, 366] on button "Next" at bounding box center [839, 365] width 74 height 31
click at [130, 291] on input "00834177039" at bounding box center [149, 281] width 207 height 35
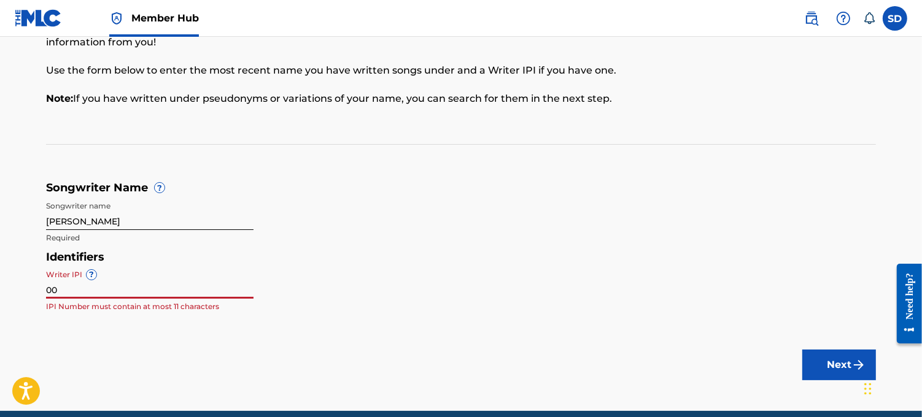
type input "0"
paste input "00834177039"
click at [74, 287] on input "00834177039" at bounding box center [149, 281] width 207 height 35
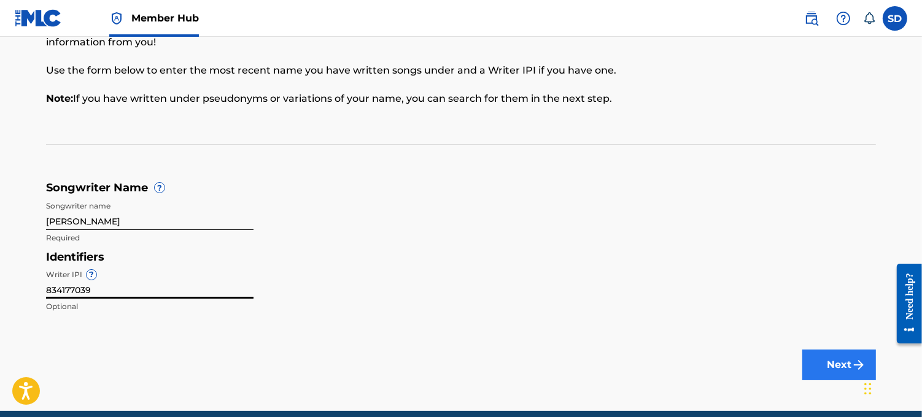
type input "834177039"
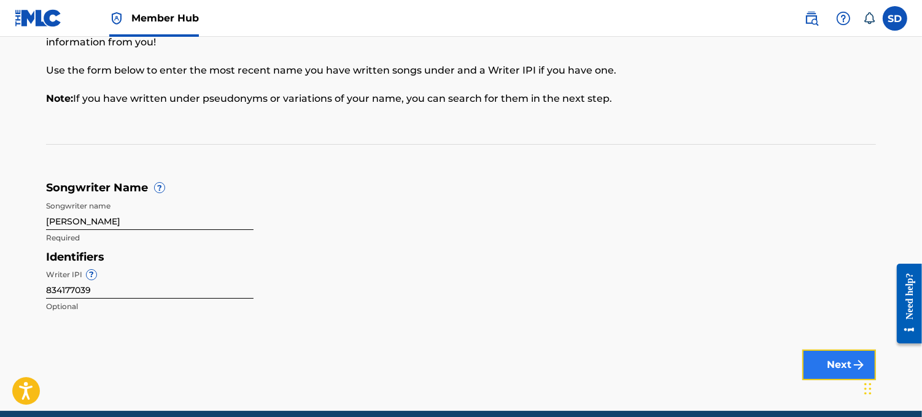
click at [833, 371] on button "Next" at bounding box center [839, 365] width 74 height 31
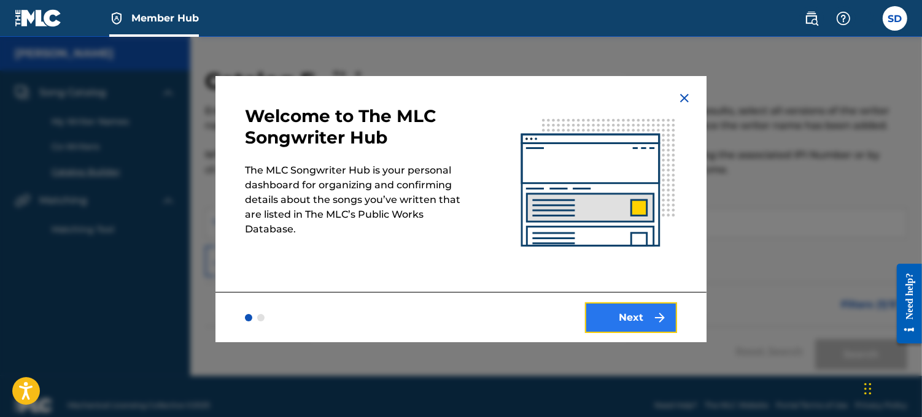
click at [622, 314] on button "Next" at bounding box center [631, 318] width 92 height 31
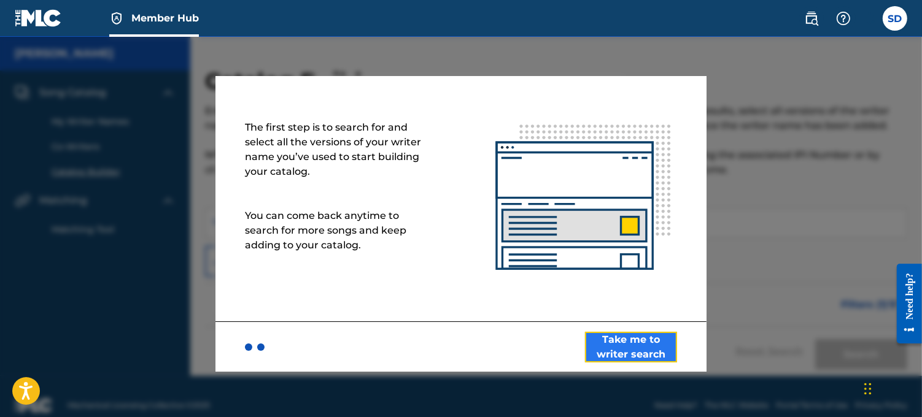
click at [622, 342] on button "Take me to writer search" at bounding box center [631, 347] width 92 height 31
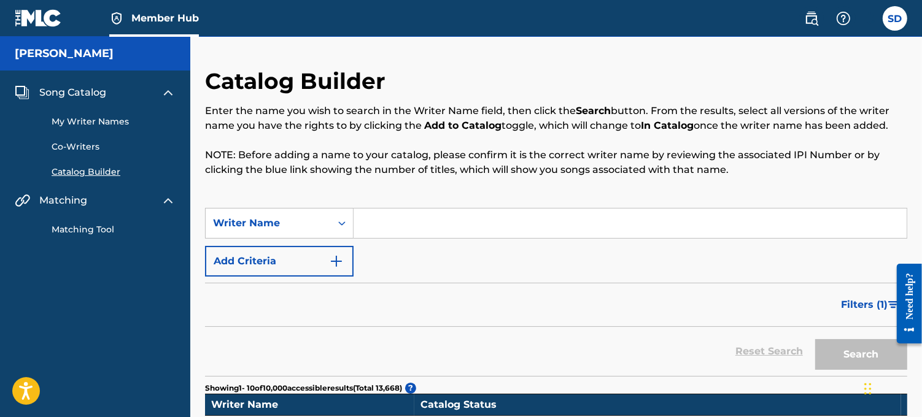
click at [421, 220] on input "Search Form" at bounding box center [630, 223] width 553 height 29
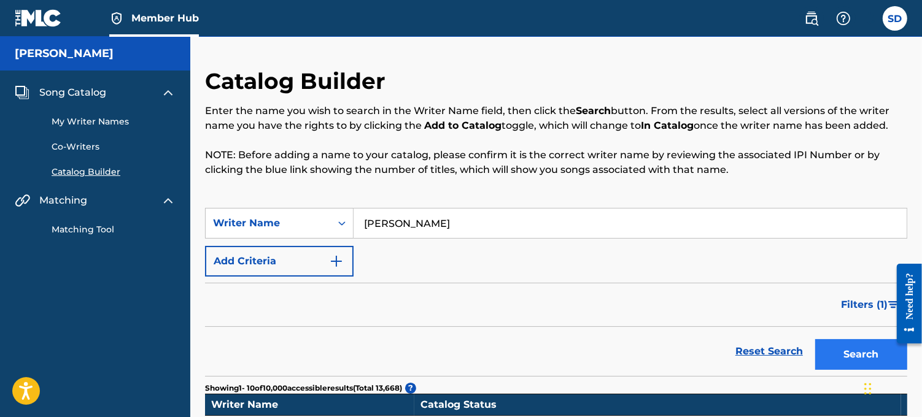
type input "[PERSON_NAME]"
click at [860, 355] on button "Search" at bounding box center [861, 354] width 92 height 31
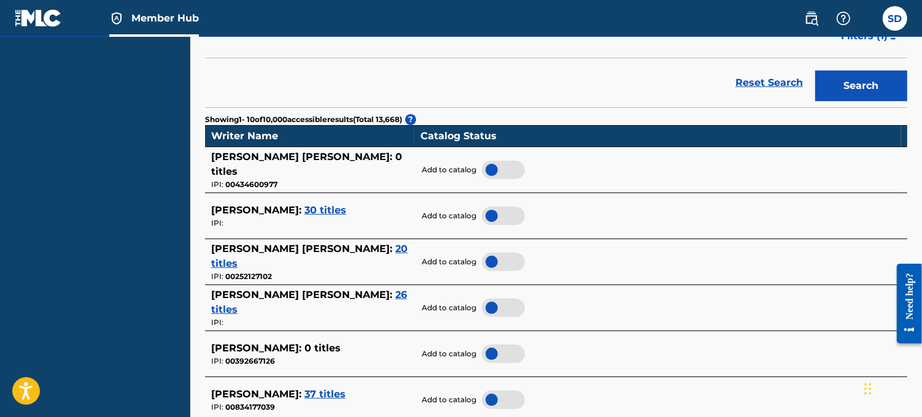
scroll to position [273, 0]
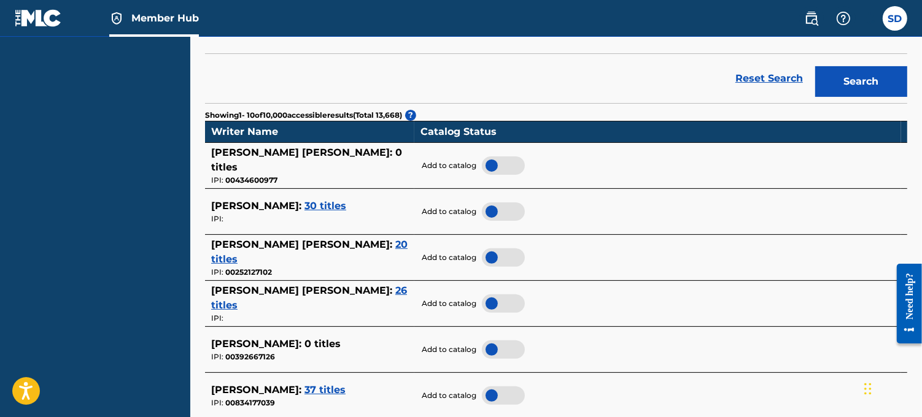
click at [324, 207] on span "30 titles" at bounding box center [325, 206] width 42 height 12
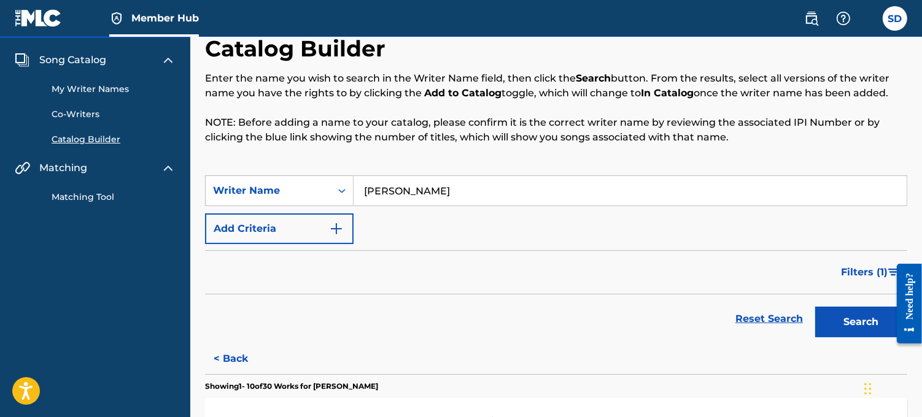
scroll to position [29, 0]
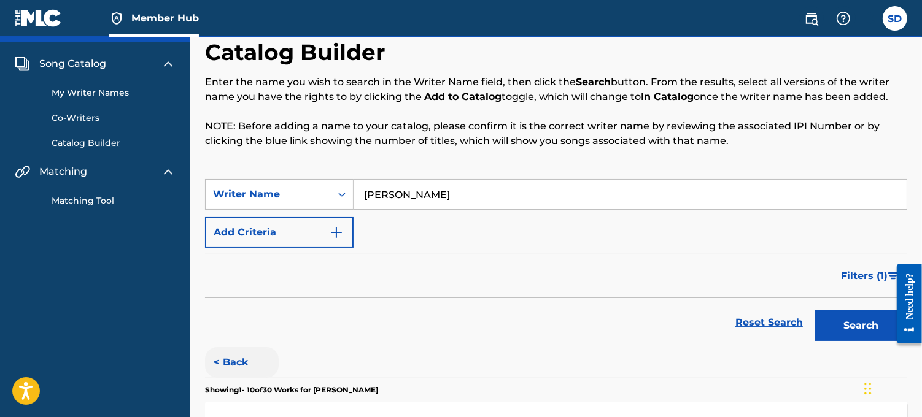
click at [230, 358] on button "< Back" at bounding box center [242, 362] width 74 height 31
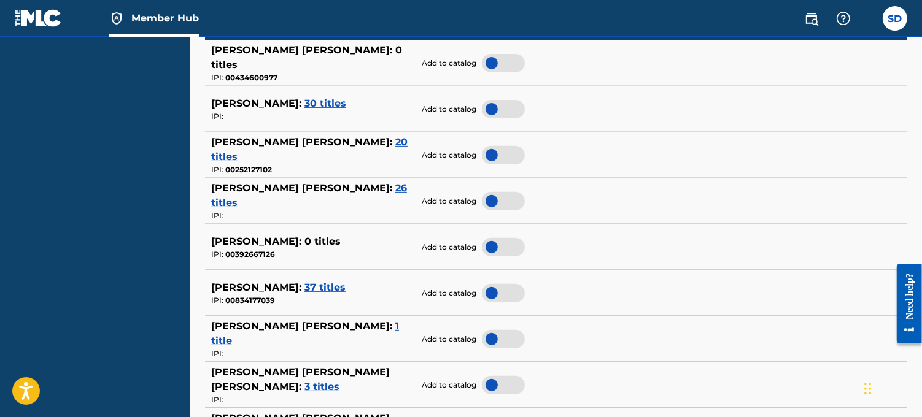
scroll to position [377, 0]
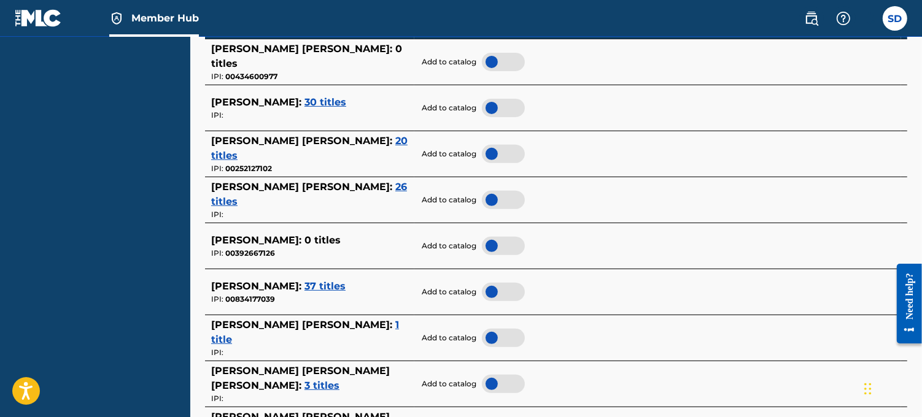
click at [327, 285] on span "37 titles" at bounding box center [324, 286] width 41 height 12
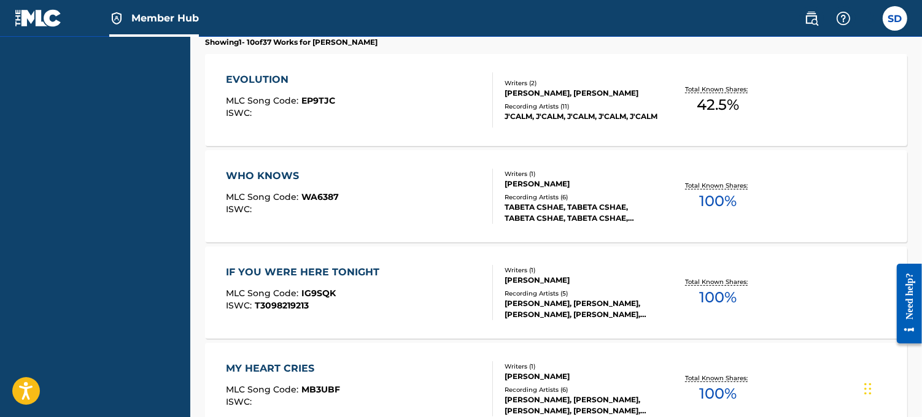
scroll to position [12, 0]
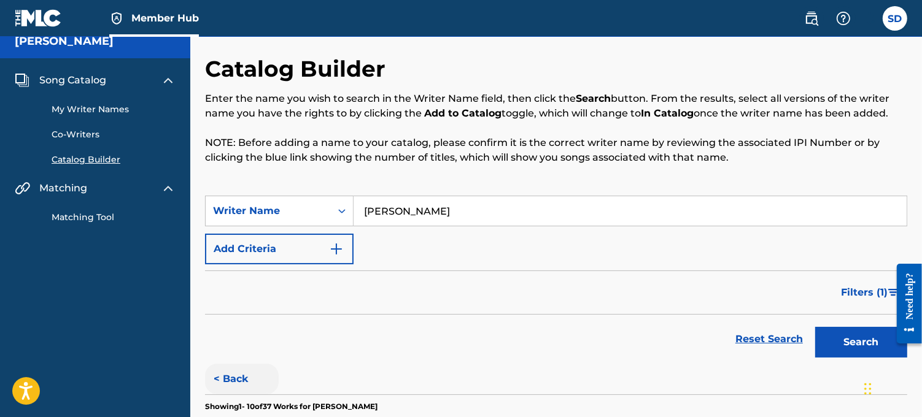
click at [230, 377] on button "< Back" at bounding box center [242, 379] width 74 height 31
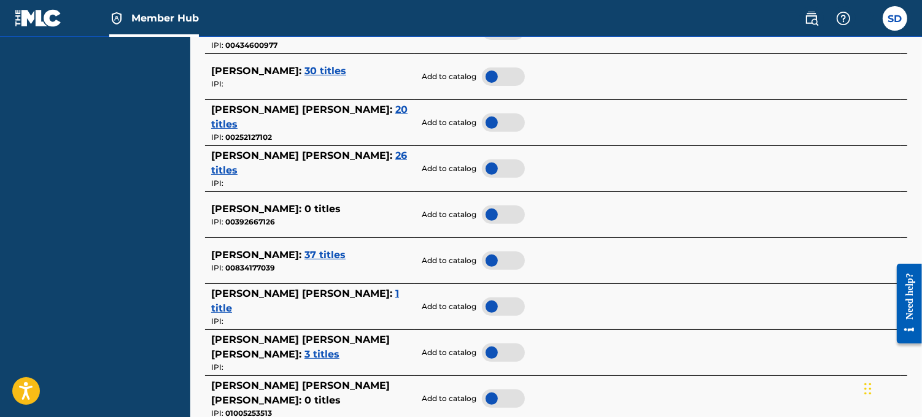
scroll to position [414, 0]
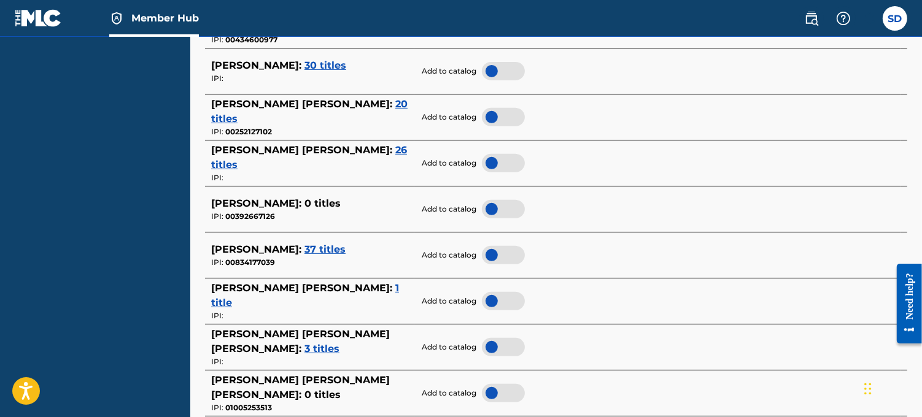
click at [504, 254] on div at bounding box center [503, 255] width 43 height 18
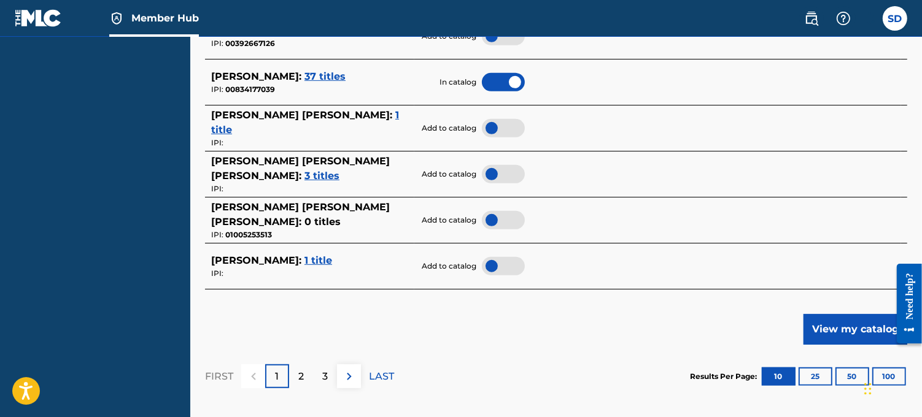
scroll to position [594, 0]
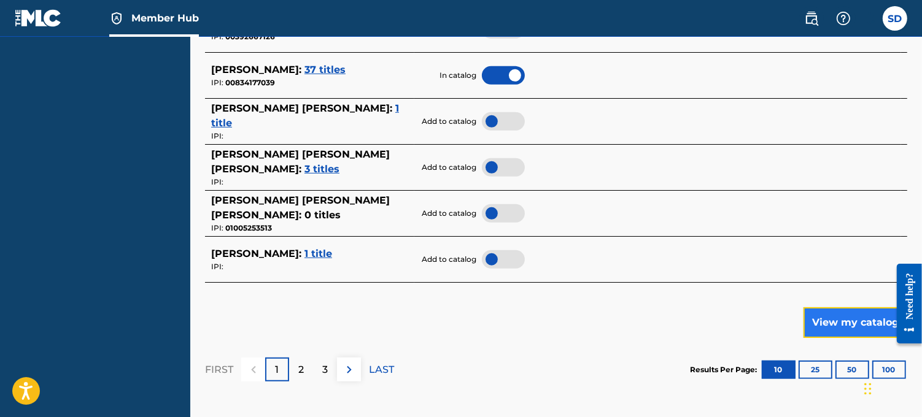
click at [831, 319] on button "View my catalog" at bounding box center [855, 322] width 104 height 31
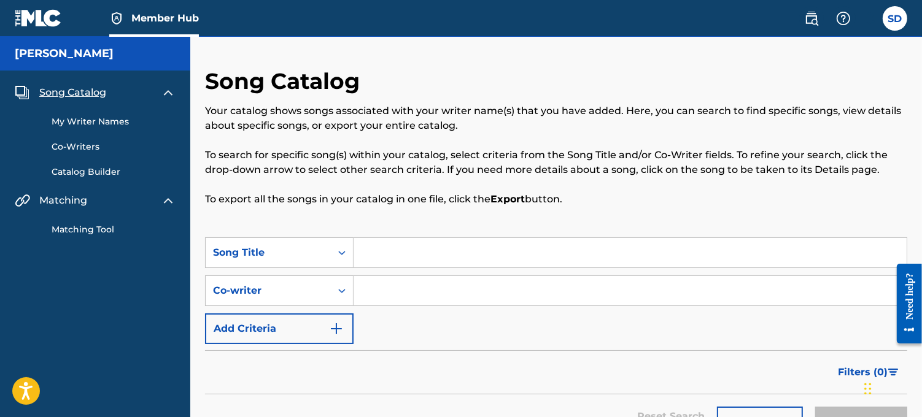
click at [172, 201] on img at bounding box center [168, 200] width 15 height 15
click at [374, 252] on input "Search Form" at bounding box center [630, 252] width 553 height 29
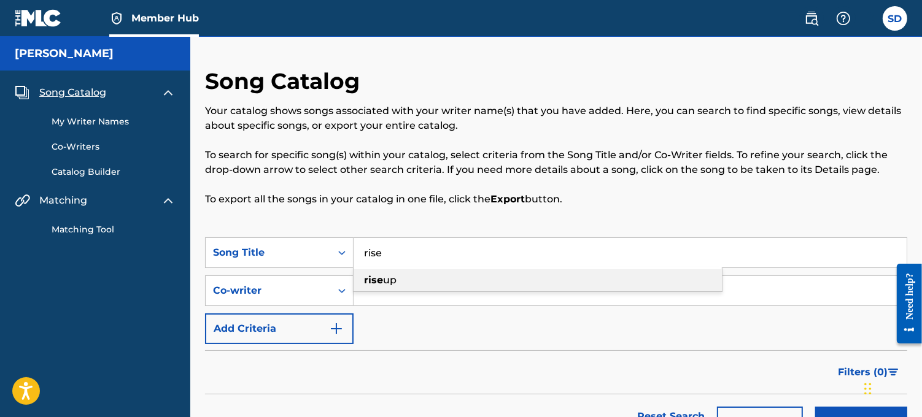
click at [374, 280] on strong "rise" at bounding box center [373, 280] width 19 height 12
type input "rise up"
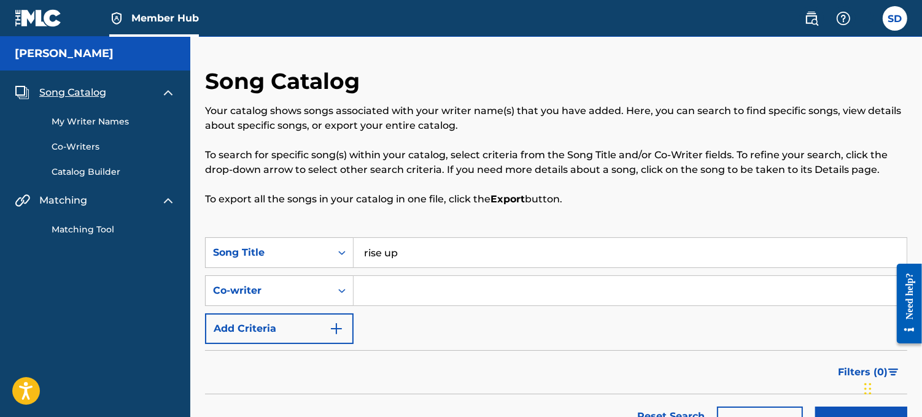
click at [374, 295] on input "Search Form" at bounding box center [630, 290] width 553 height 29
click at [860, 412] on button "Search" at bounding box center [861, 422] width 92 height 31
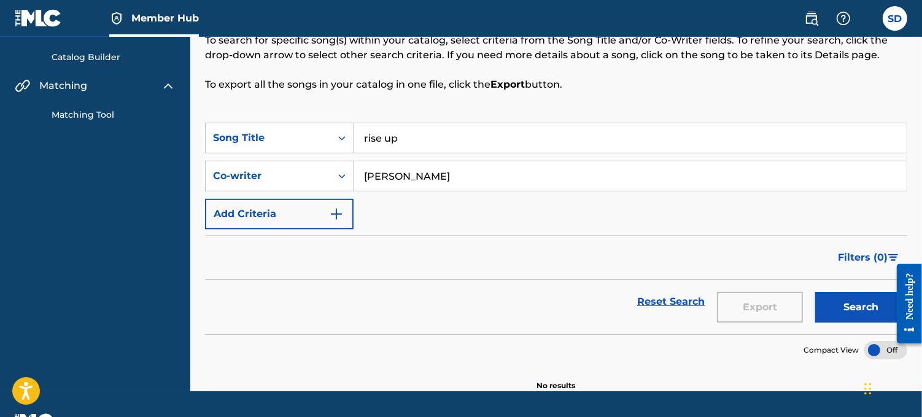
scroll to position [148, 0]
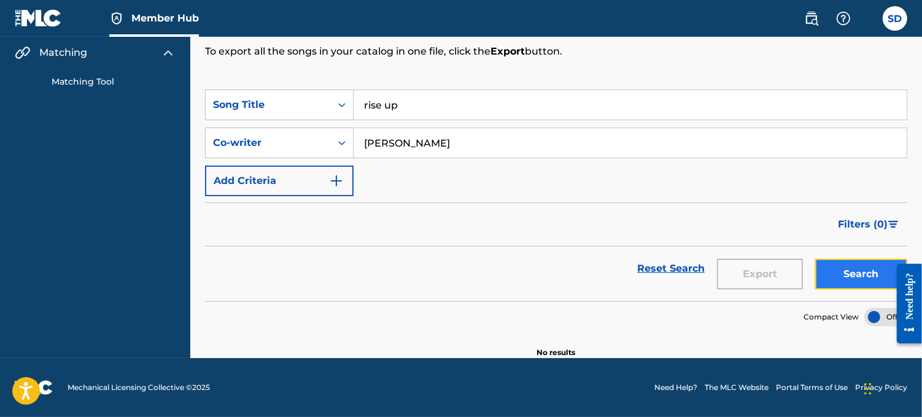
click at [844, 276] on button "Search" at bounding box center [861, 274] width 92 height 31
click at [441, 139] on input "[PERSON_NAME]" at bounding box center [630, 142] width 553 height 29
click at [815, 259] on button "Search" at bounding box center [861, 274] width 92 height 31
click at [840, 268] on button "Search" at bounding box center [861, 274] width 92 height 31
click at [456, 137] on input "[PERSON_NAME]" at bounding box center [630, 142] width 553 height 29
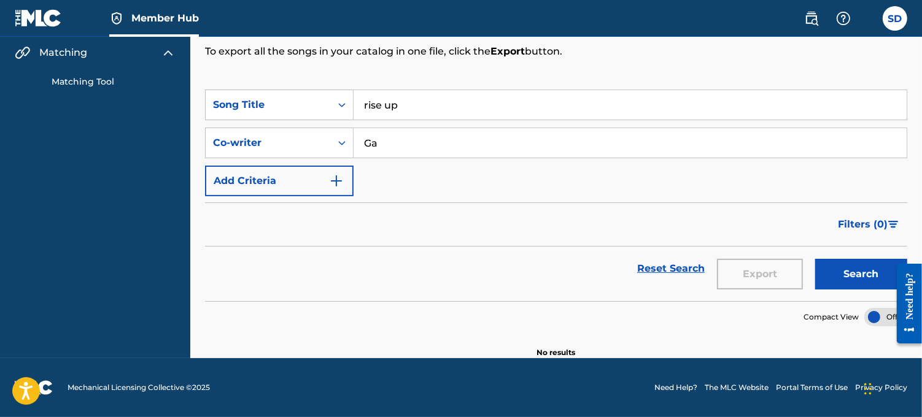
type input "G"
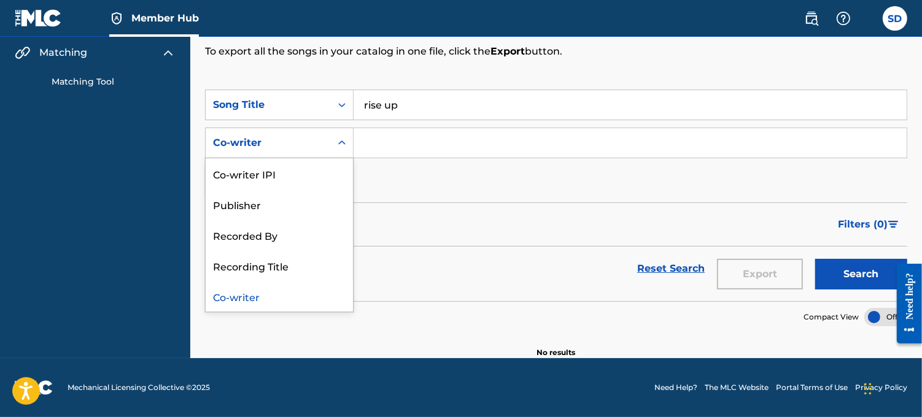
click at [344, 142] on icon "Search Form" at bounding box center [341, 143] width 7 height 4
click at [261, 236] on div "Recorded By" at bounding box center [279, 235] width 147 height 31
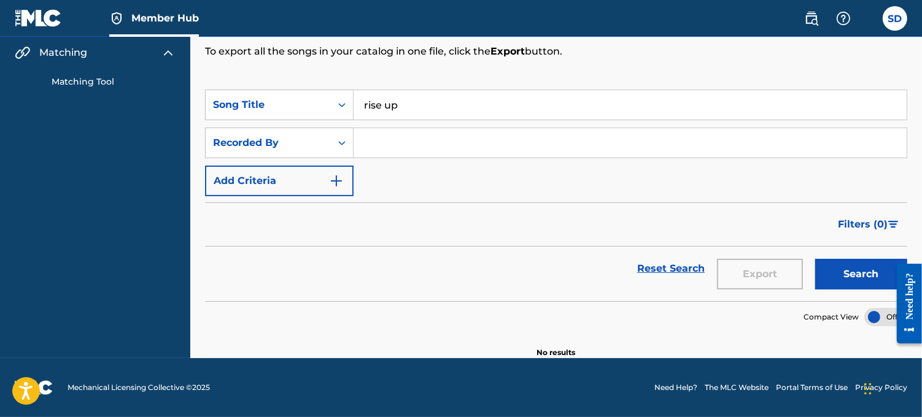
click at [372, 149] on input "Search Form" at bounding box center [630, 142] width 553 height 29
type input "[PERSON_NAME]"
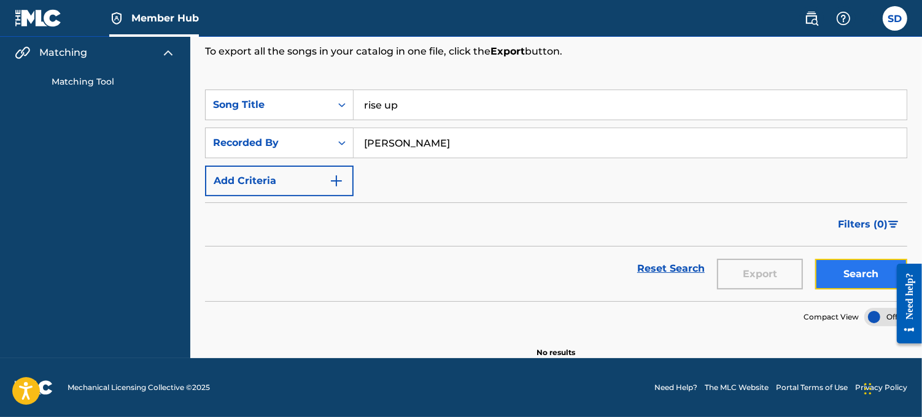
click at [851, 265] on button "Search" at bounding box center [861, 274] width 92 height 31
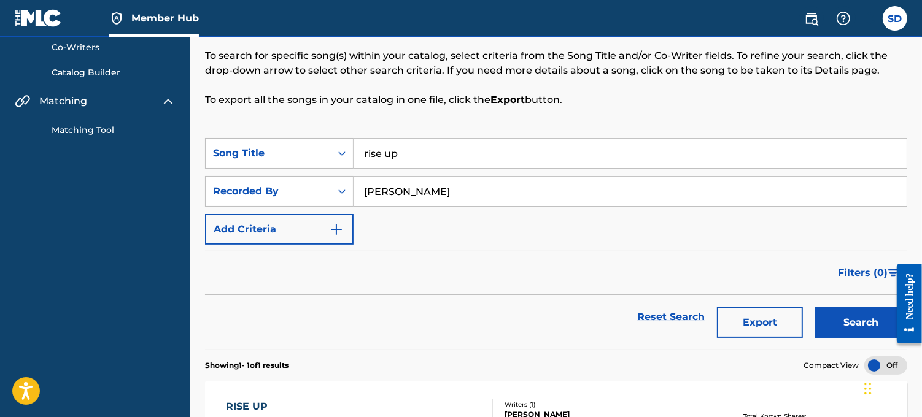
scroll to position [96, 0]
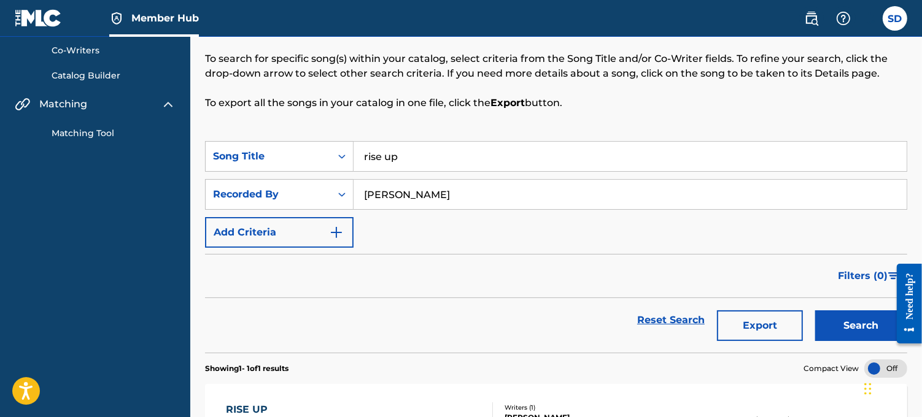
click at [403, 157] on input "rise up" at bounding box center [630, 156] width 553 height 29
type input "r"
type input "cant stop the herb"
click at [427, 193] on input "[PERSON_NAME]" at bounding box center [630, 194] width 553 height 29
type input "L"
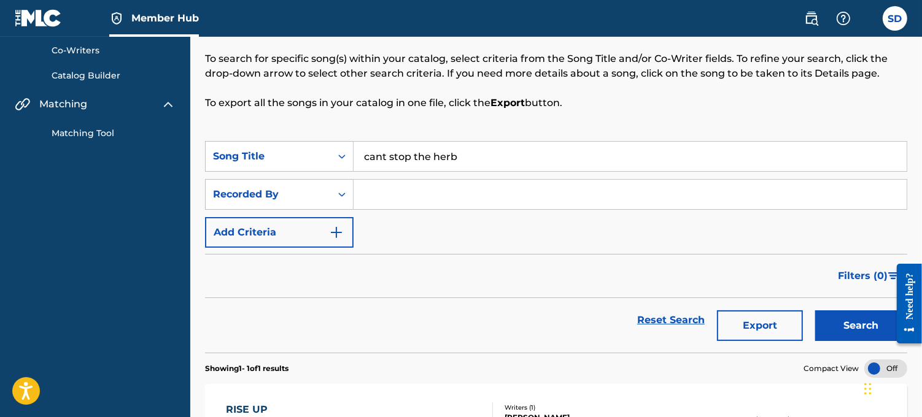
click at [427, 193] on input "Search Form" at bounding box center [630, 194] width 553 height 29
type input "[PERSON_NAME]"
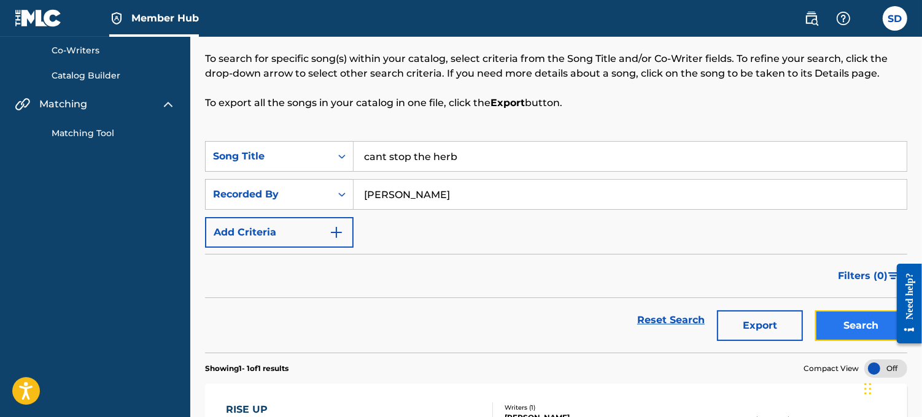
click at [858, 320] on button "Search" at bounding box center [861, 326] width 92 height 31
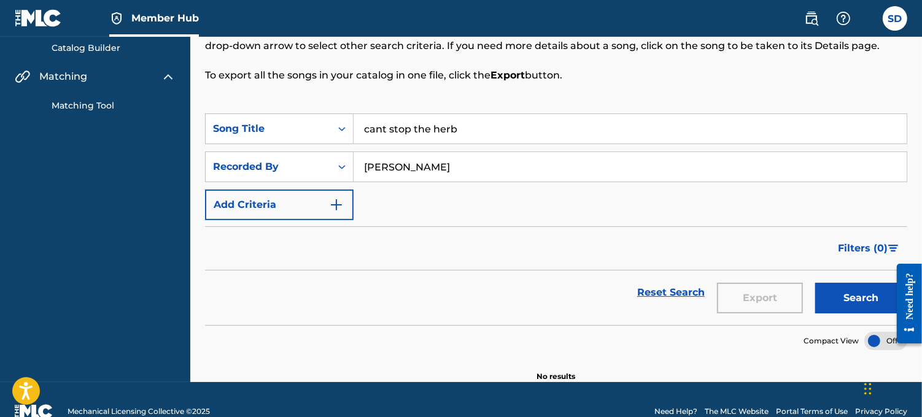
scroll to position [125, 0]
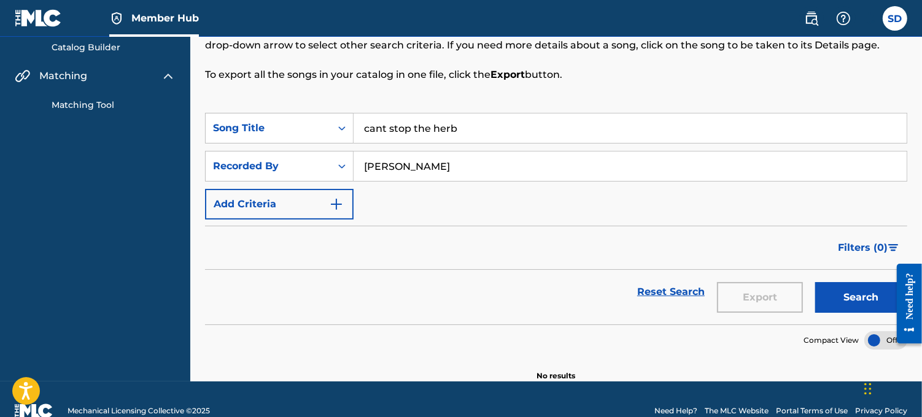
click at [382, 125] on input "cant stop the herb" at bounding box center [630, 128] width 553 height 29
click at [867, 298] on button "Search" at bounding box center [861, 297] width 92 height 31
click at [490, 128] on input "can't stop the herb" at bounding box center [630, 128] width 553 height 29
type input "c"
click at [438, 169] on input "[PERSON_NAME]" at bounding box center [630, 166] width 553 height 29
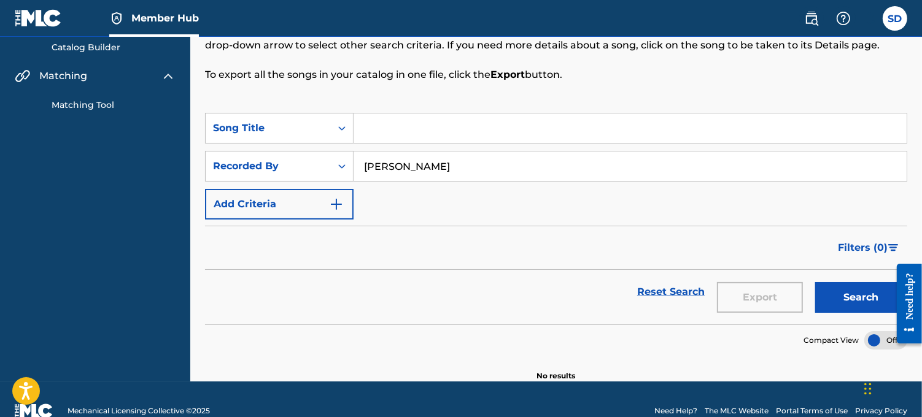
type input "J"
click at [409, 168] on input "m" at bounding box center [630, 166] width 553 height 29
type input "MIDGET"
click at [382, 131] on input "Search Form" at bounding box center [630, 128] width 553 height 29
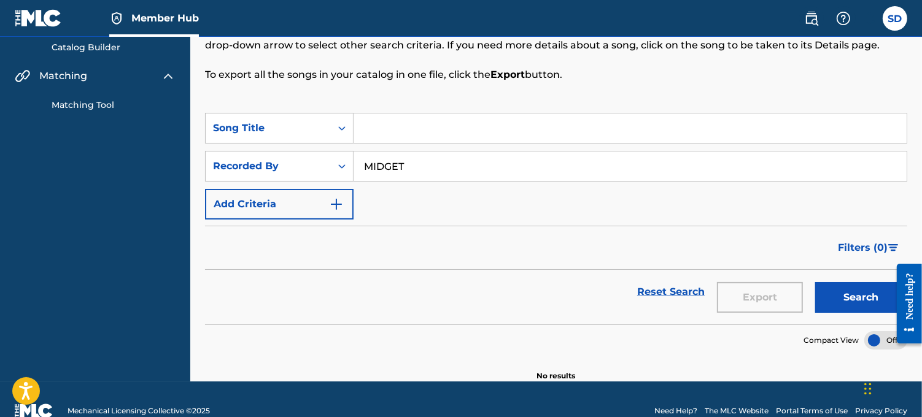
type input "l"
click at [842, 285] on button "Search" at bounding box center [861, 297] width 92 height 31
click at [870, 307] on button "Search" at bounding box center [861, 297] width 92 height 31
click at [408, 127] on input "mi like u" at bounding box center [630, 128] width 553 height 29
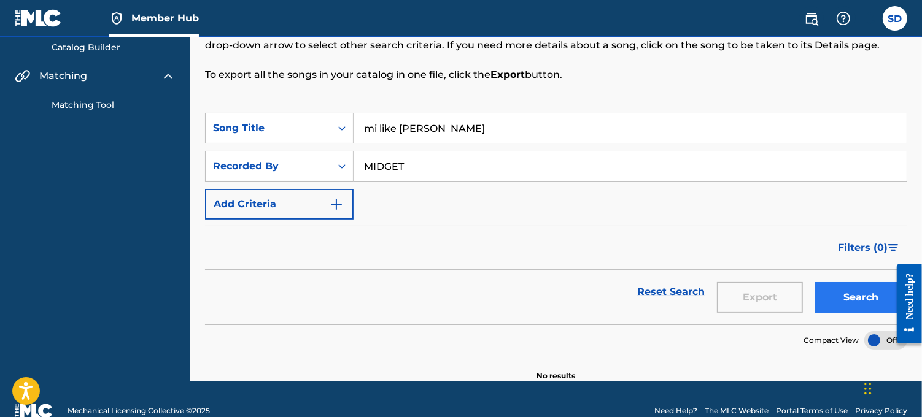
type input "mi like [PERSON_NAME]"
click at [842, 292] on button "Search" at bounding box center [861, 297] width 92 height 31
click at [694, 289] on link "Reset Search" at bounding box center [671, 292] width 80 height 27
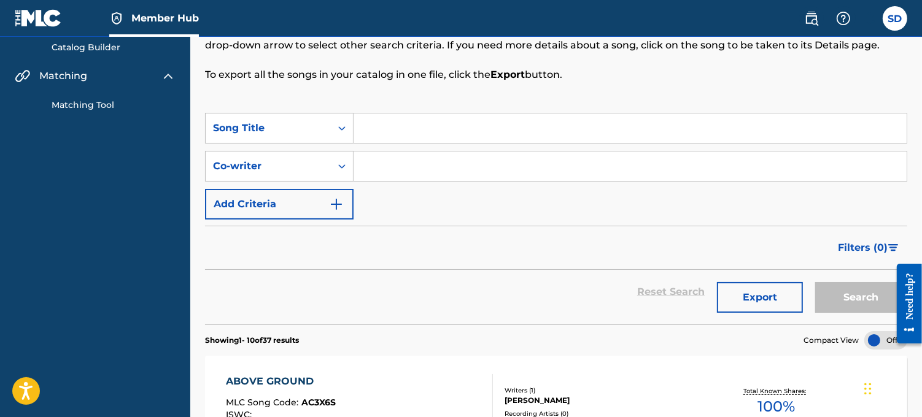
click at [371, 133] on input "Search Form" at bounding box center [630, 128] width 553 height 29
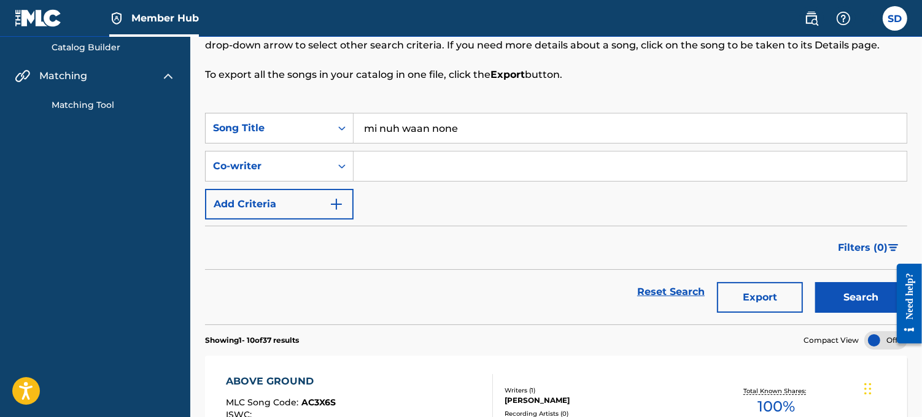
type input "mi nuh waan none"
click at [390, 168] on input "Search Form" at bounding box center [630, 166] width 553 height 29
type input "junior X"
click at [851, 290] on button "Search" at bounding box center [861, 297] width 92 height 31
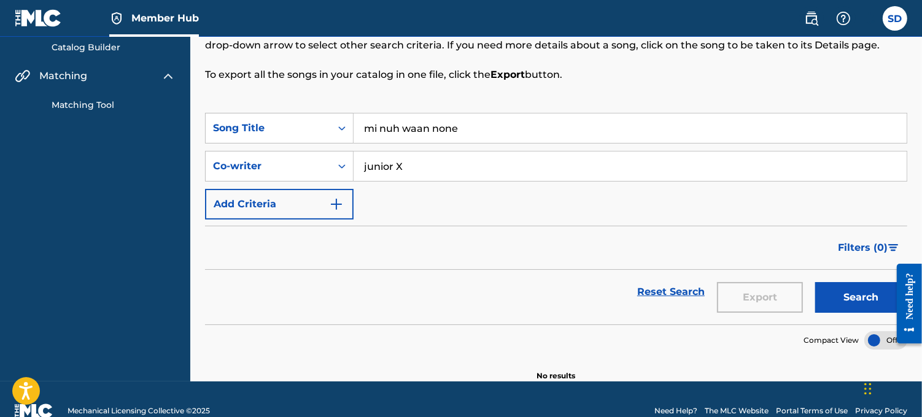
click at [470, 126] on input "mi nuh waan none" at bounding box center [630, 128] width 553 height 29
type input "m"
click at [470, 126] on input "Search Form" at bounding box center [630, 128] width 553 height 29
type input "mi nuh waan none"
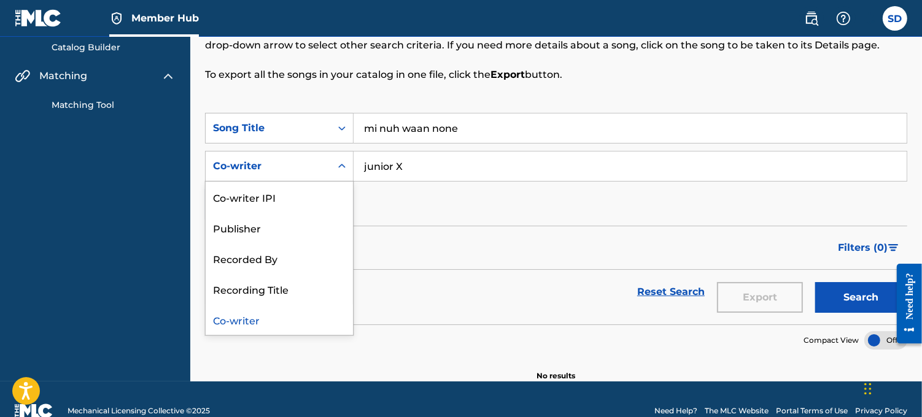
click at [342, 169] on icon "Search Form" at bounding box center [342, 166] width 12 height 12
click at [284, 256] on div "Recorded By" at bounding box center [279, 258] width 147 height 31
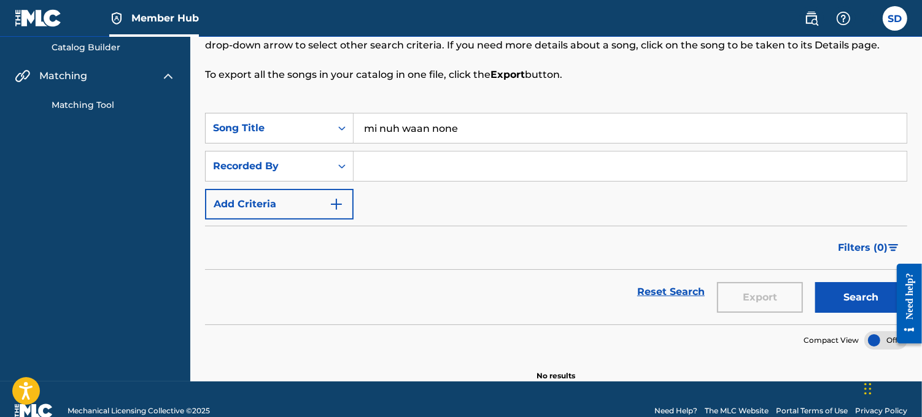
click at [383, 162] on input "Search Form" at bounding box center [630, 166] width 553 height 29
type input "junior x"
click at [868, 299] on button "Search" at bounding box center [861, 297] width 92 height 31
click at [468, 129] on input "mi nuh waan none" at bounding box center [630, 128] width 553 height 29
type input "m"
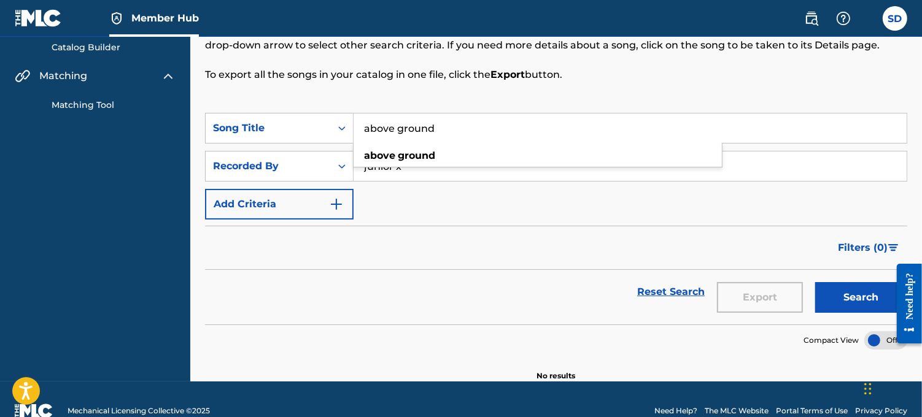
click at [433, 131] on input "above ground" at bounding box center [630, 128] width 553 height 29
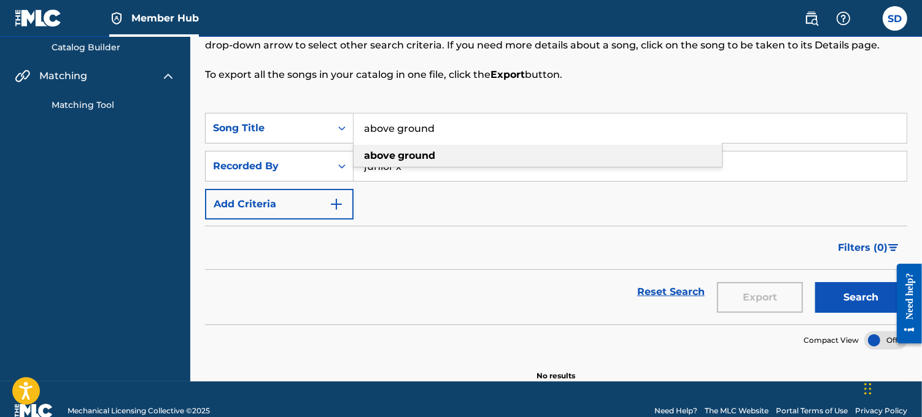
drag, startPoint x: 411, startPoint y: 129, endPoint x: 423, endPoint y: 152, distance: 26.4
click at [423, 143] on div "above ground above ground" at bounding box center [630, 128] width 553 height 29
type input "above ground"
click at [423, 152] on strong "ground" at bounding box center [416, 156] width 37 height 12
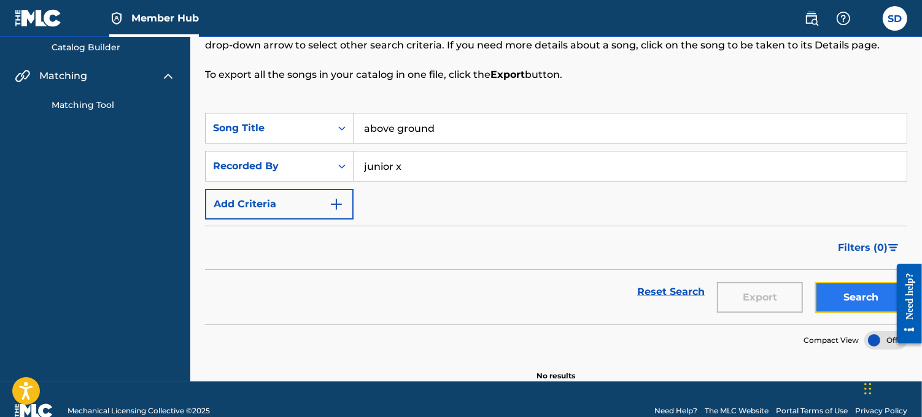
click at [867, 285] on button "Search" at bounding box center [861, 297] width 92 height 31
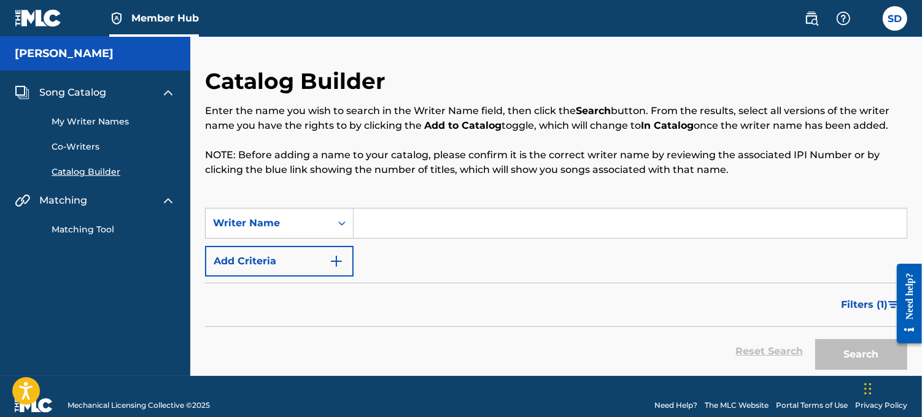
click at [95, 88] on span "Song Catalog" at bounding box center [72, 92] width 67 height 15
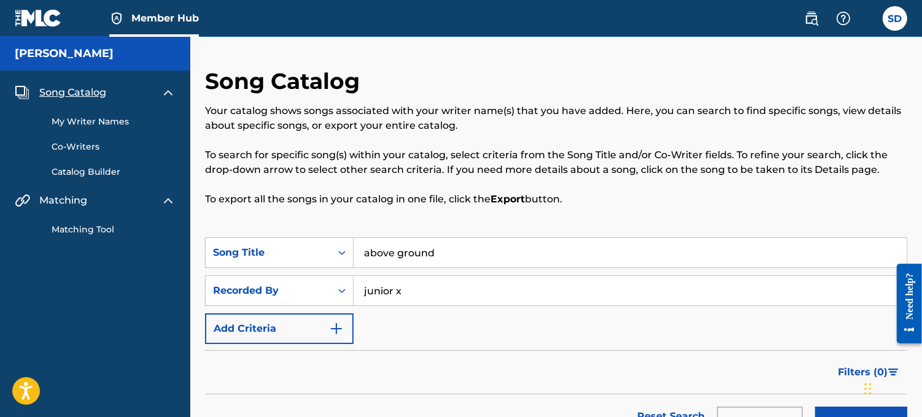
click at [87, 149] on link "Co-Writers" at bounding box center [114, 147] width 124 height 13
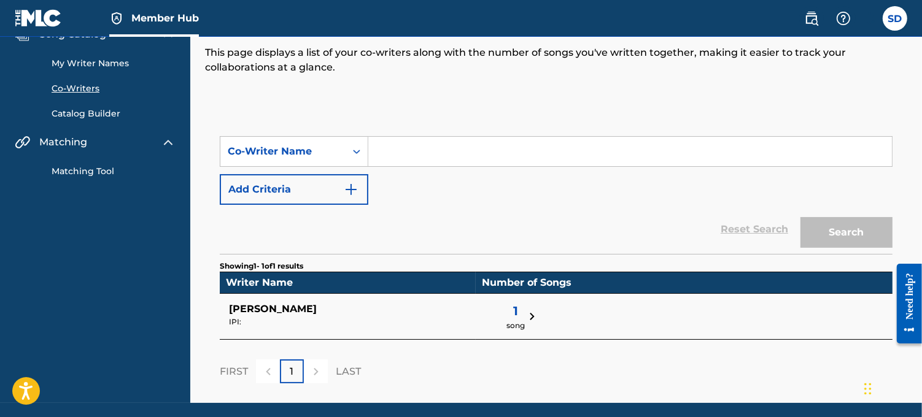
scroll to position [60, 0]
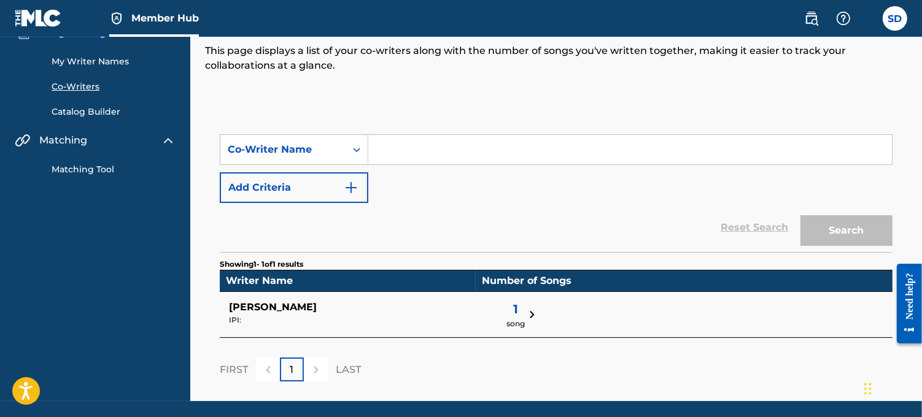
click at [95, 112] on link "Catalog Builder" at bounding box center [114, 112] width 124 height 13
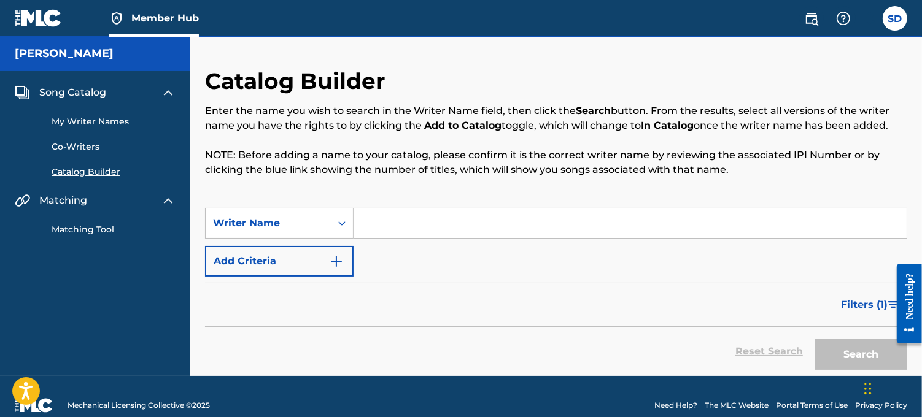
click at [77, 193] on span "Matching" at bounding box center [63, 200] width 48 height 15
click at [90, 195] on div "Matching" at bounding box center [95, 200] width 161 height 15
click at [167, 200] on img at bounding box center [168, 200] width 15 height 15
click at [93, 228] on link "Matching Tool" at bounding box center [114, 229] width 124 height 13
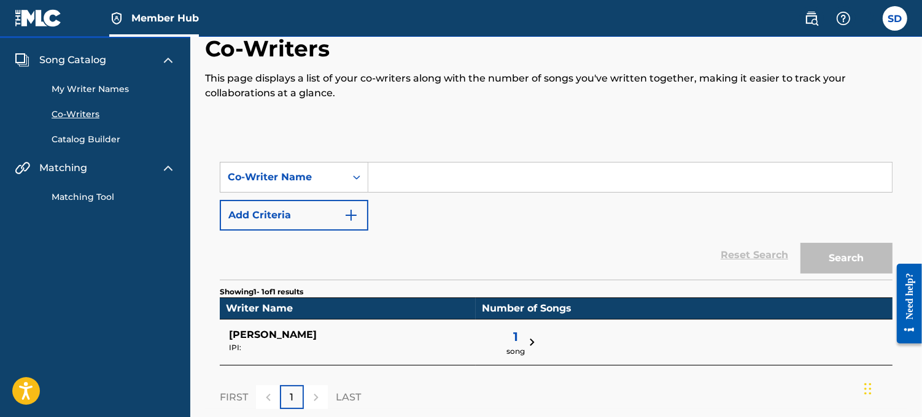
scroll to position [60, 0]
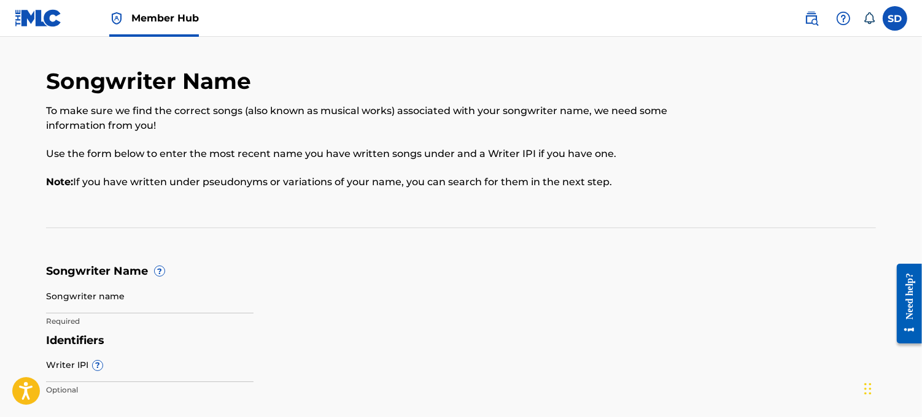
scroll to position [83, 0]
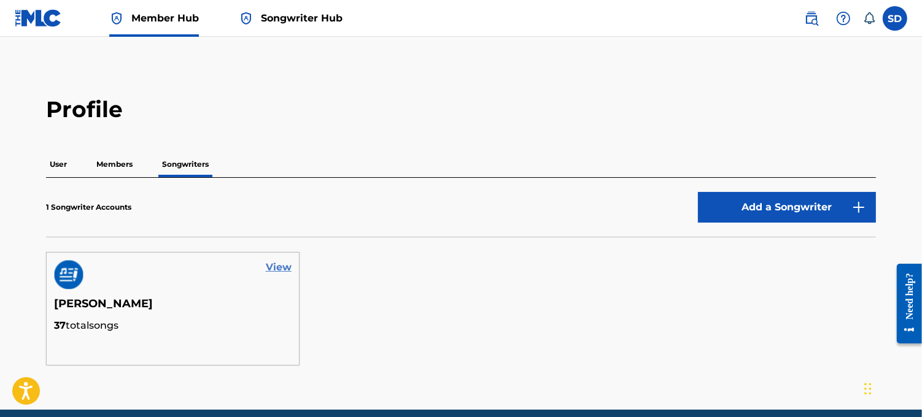
click at [274, 269] on link "View" at bounding box center [279, 267] width 26 height 15
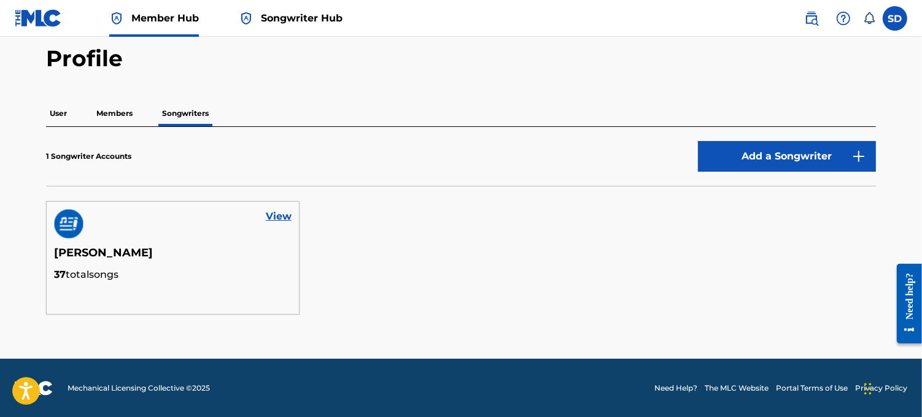
scroll to position [52, 0]
click at [51, 120] on p "User" at bounding box center [58, 113] width 25 height 26
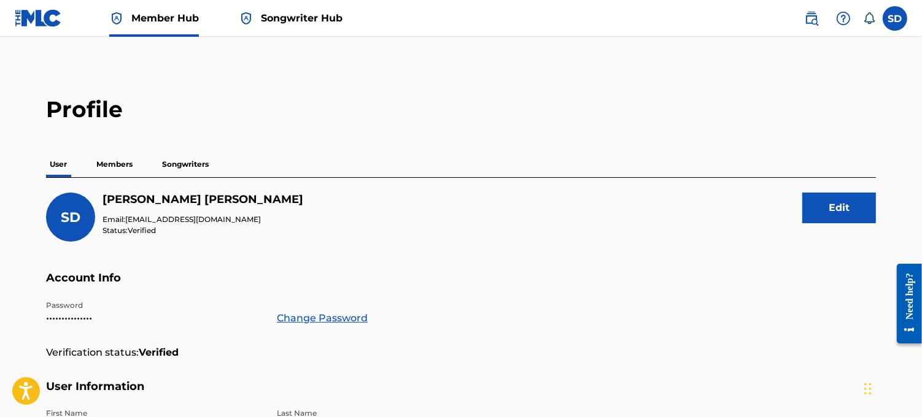
click at [121, 161] on p "Members" at bounding box center [115, 165] width 44 height 26
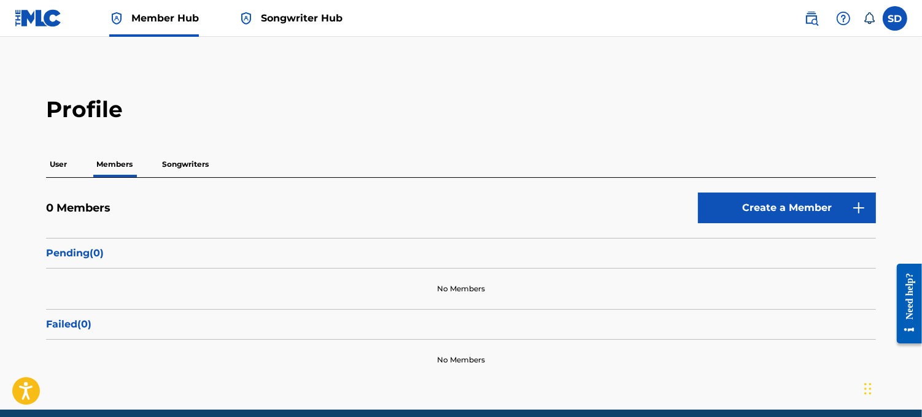
click at [176, 164] on p "Songwriters" at bounding box center [185, 165] width 54 height 26
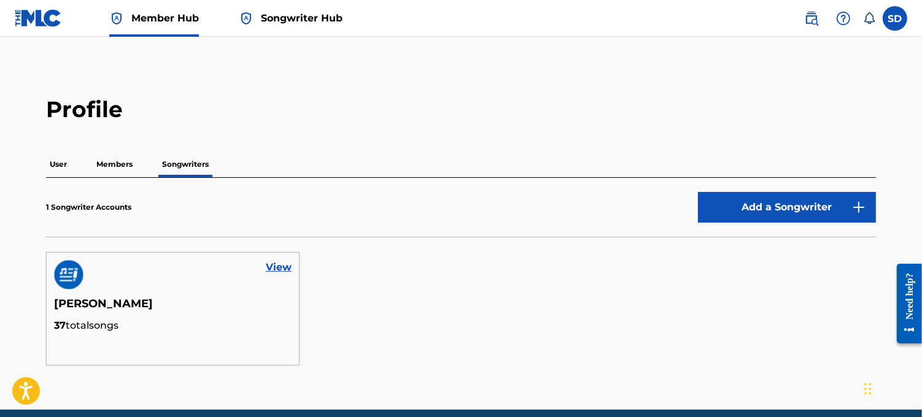
click at [296, 26] on link "Songwriter Hub" at bounding box center [291, 18] width 104 height 36
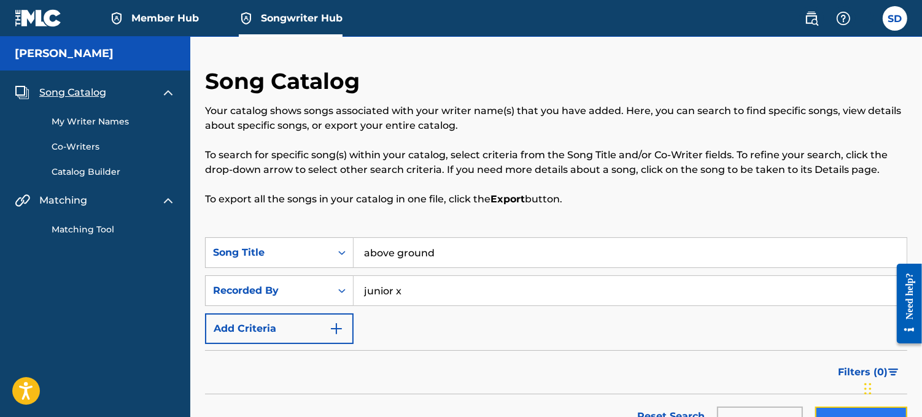
click at [851, 407] on button "Search" at bounding box center [861, 422] width 92 height 31
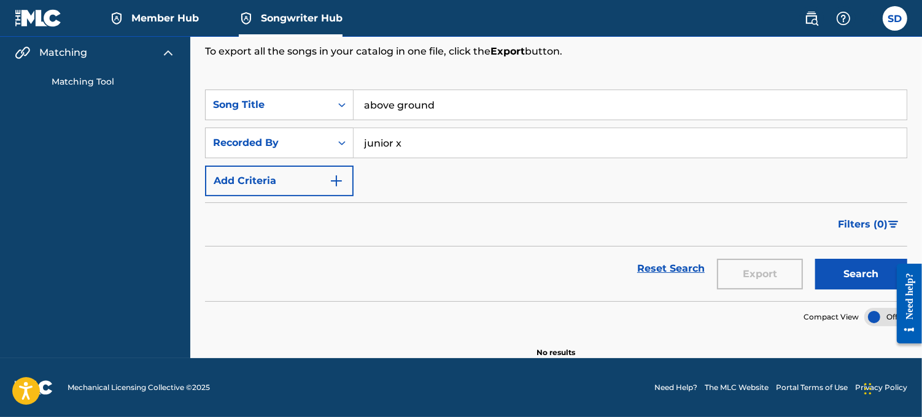
click at [854, 358] on footer "Mechanical Licensing Collective © 2025 Need Help? The MLC Website Portal Terms …" at bounding box center [461, 387] width 922 height 59
click at [890, 316] on div at bounding box center [904, 303] width 34 height 99
drag, startPoint x: 910, startPoint y: 315, endPoint x: 910, endPoint y: 331, distance: 15.4
click at [910, 331] on div "Need help?" at bounding box center [908, 303] width 17 height 61
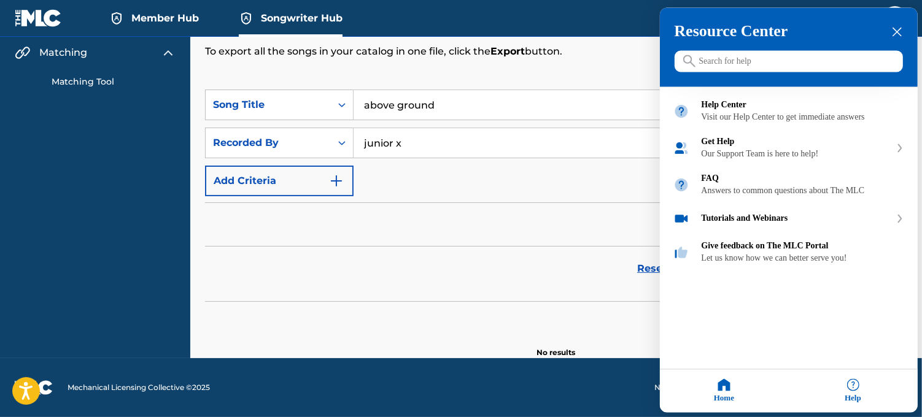
click at [891, 34] on div "close resource center" at bounding box center [897, 32] width 12 height 12
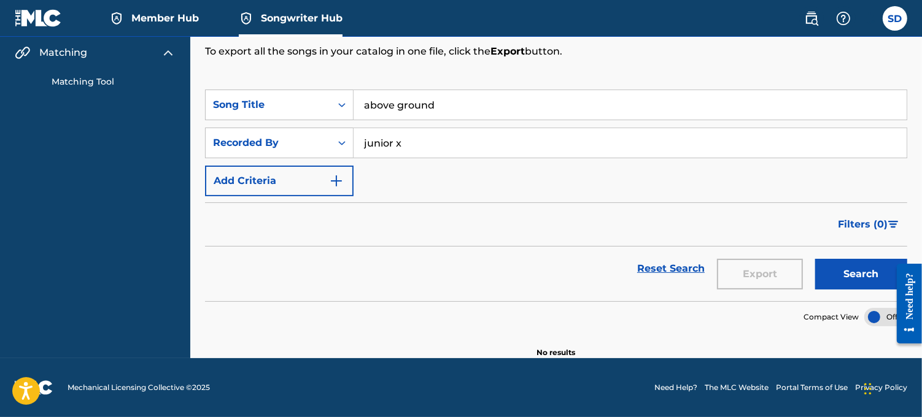
click at [884, 320] on div at bounding box center [885, 317] width 43 height 18
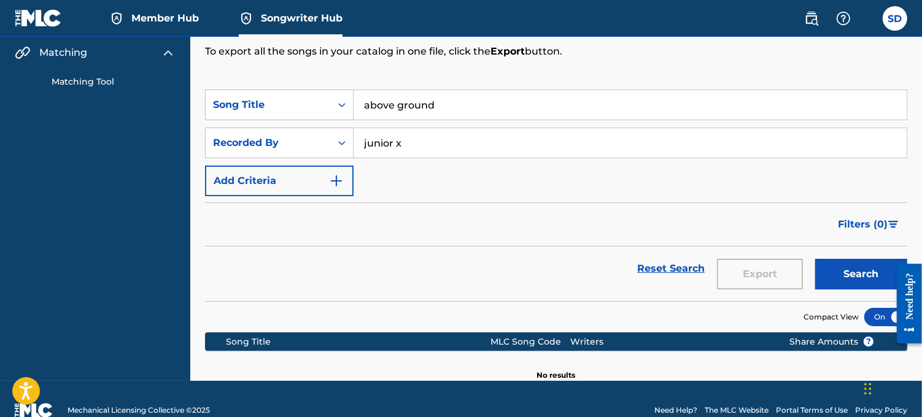
click at [884, 320] on div at bounding box center [885, 317] width 43 height 18
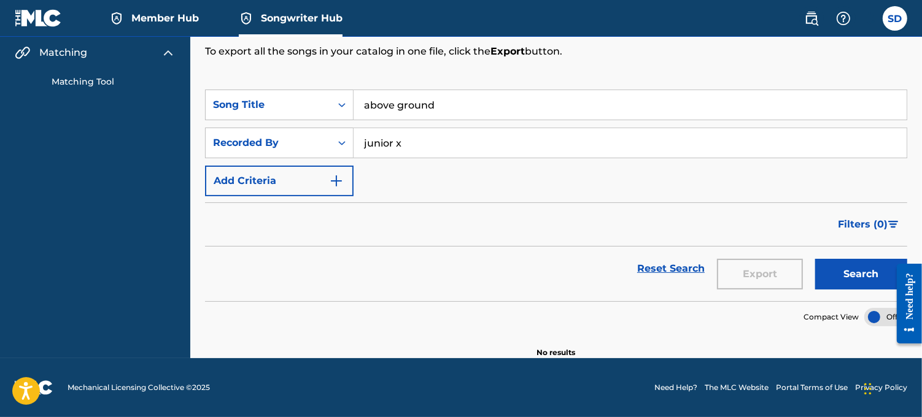
click at [185, 12] on span "Member Hub" at bounding box center [165, 18] width 68 height 14
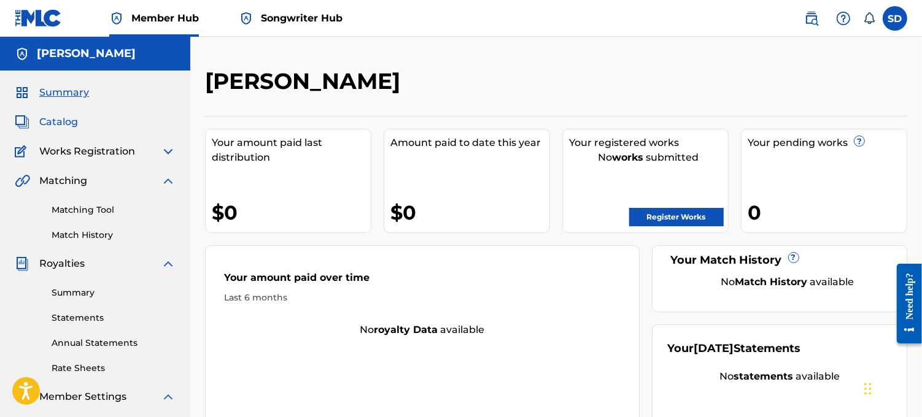
click at [66, 120] on span "Catalog" at bounding box center [58, 122] width 39 height 15
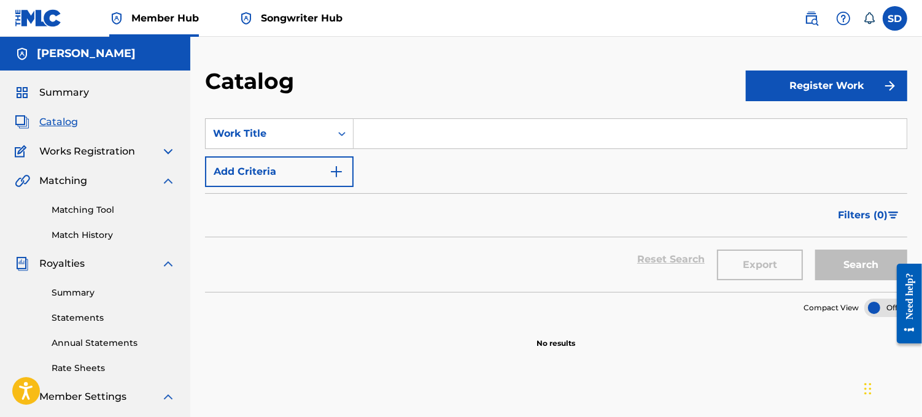
click at [91, 152] on span "Works Registration" at bounding box center [87, 151] width 96 height 15
click at [167, 153] on img at bounding box center [168, 151] width 15 height 15
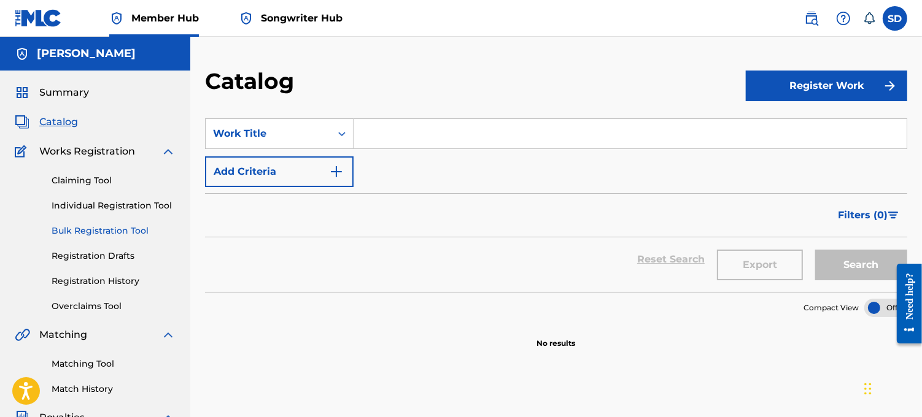
click at [103, 230] on link "Bulk Registration Tool" at bounding box center [114, 231] width 124 height 13
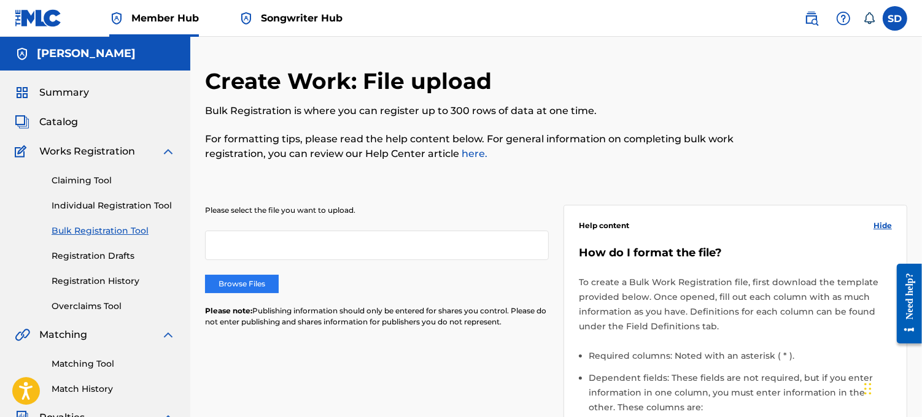
click at [233, 279] on label "Browse Files" at bounding box center [242, 284] width 74 height 18
click at [0, 0] on input "Browse Files" at bounding box center [0, 0] width 0 height 0
click at [461, 158] on link "here." at bounding box center [473, 154] width 28 height 12
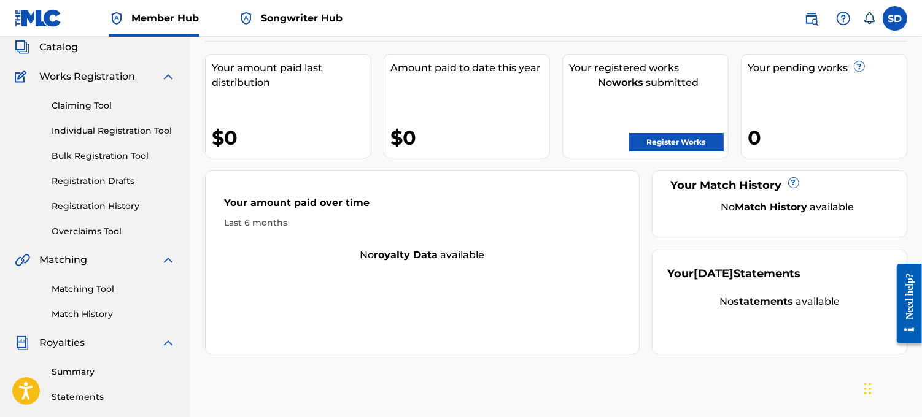
scroll to position [74, 0]
